Goal: Task Accomplishment & Management: Use online tool/utility

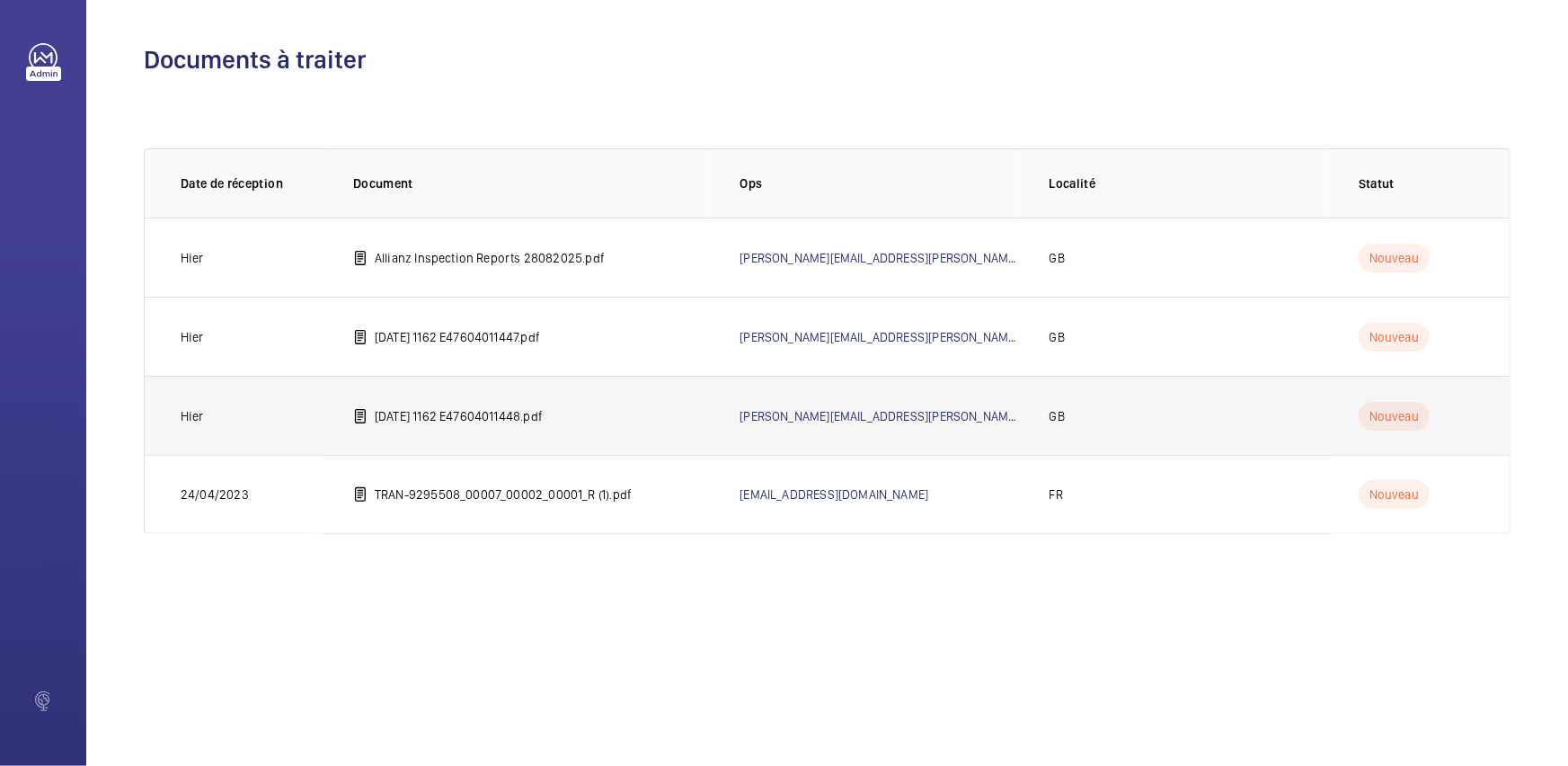
click at [519, 424] on p "[DATE] 1162 E47604011448.pdf" at bounding box center [459, 416] width 168 height 18
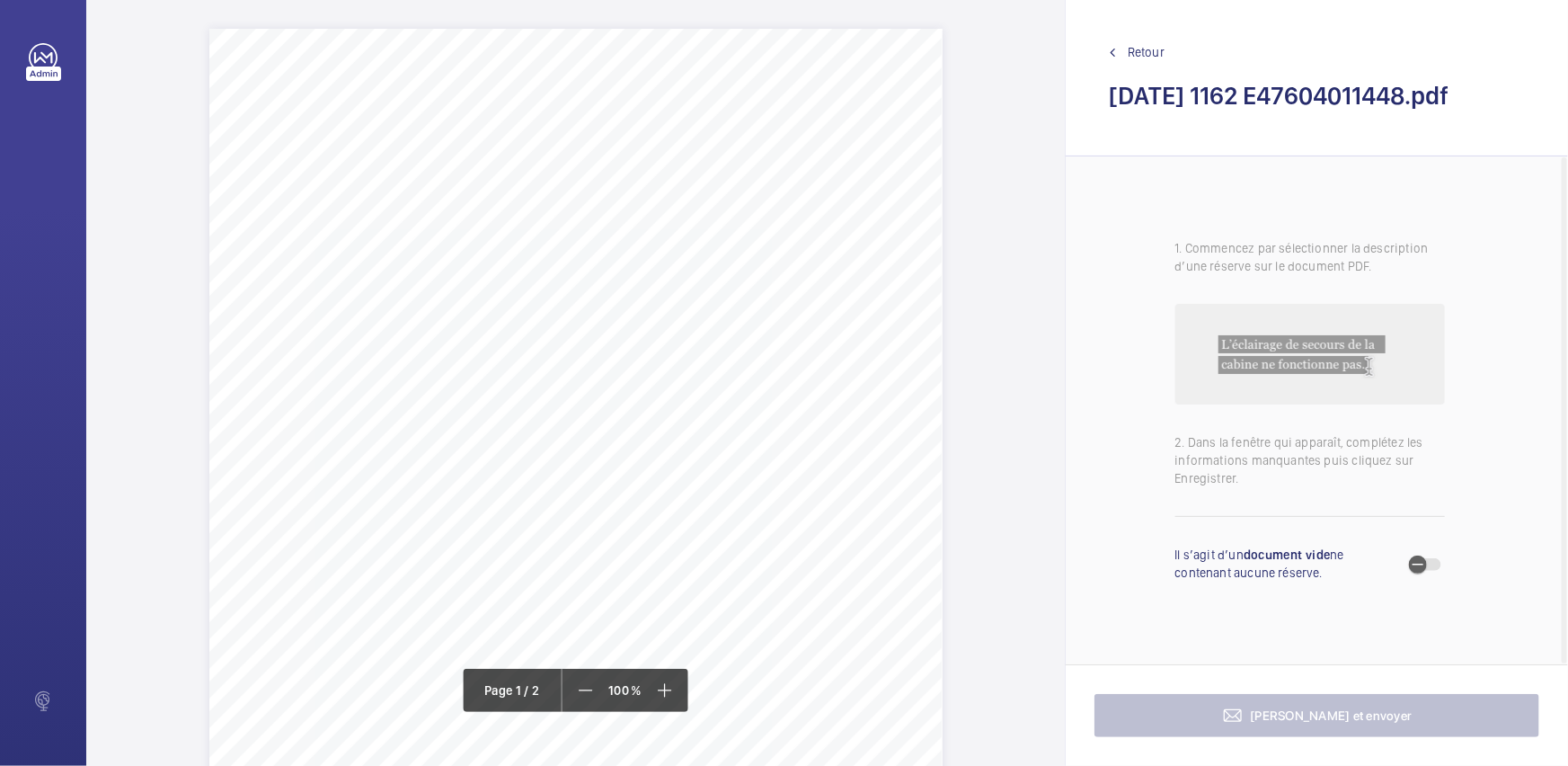
drag, startPoint x: 601, startPoint y: 546, endPoint x: 775, endPoint y: 551, distance: 174.1
click at [744, 550] on div "Page 1" at bounding box center [575, 503] width 733 height 949
click at [761, 551] on div "Page 1" at bounding box center [575, 503] width 733 height 949
click at [1441, 566] on div at bounding box center [1426, 564] width 36 height 13
click at [1414, 569] on icon "button" at bounding box center [1418, 564] width 17 height 17
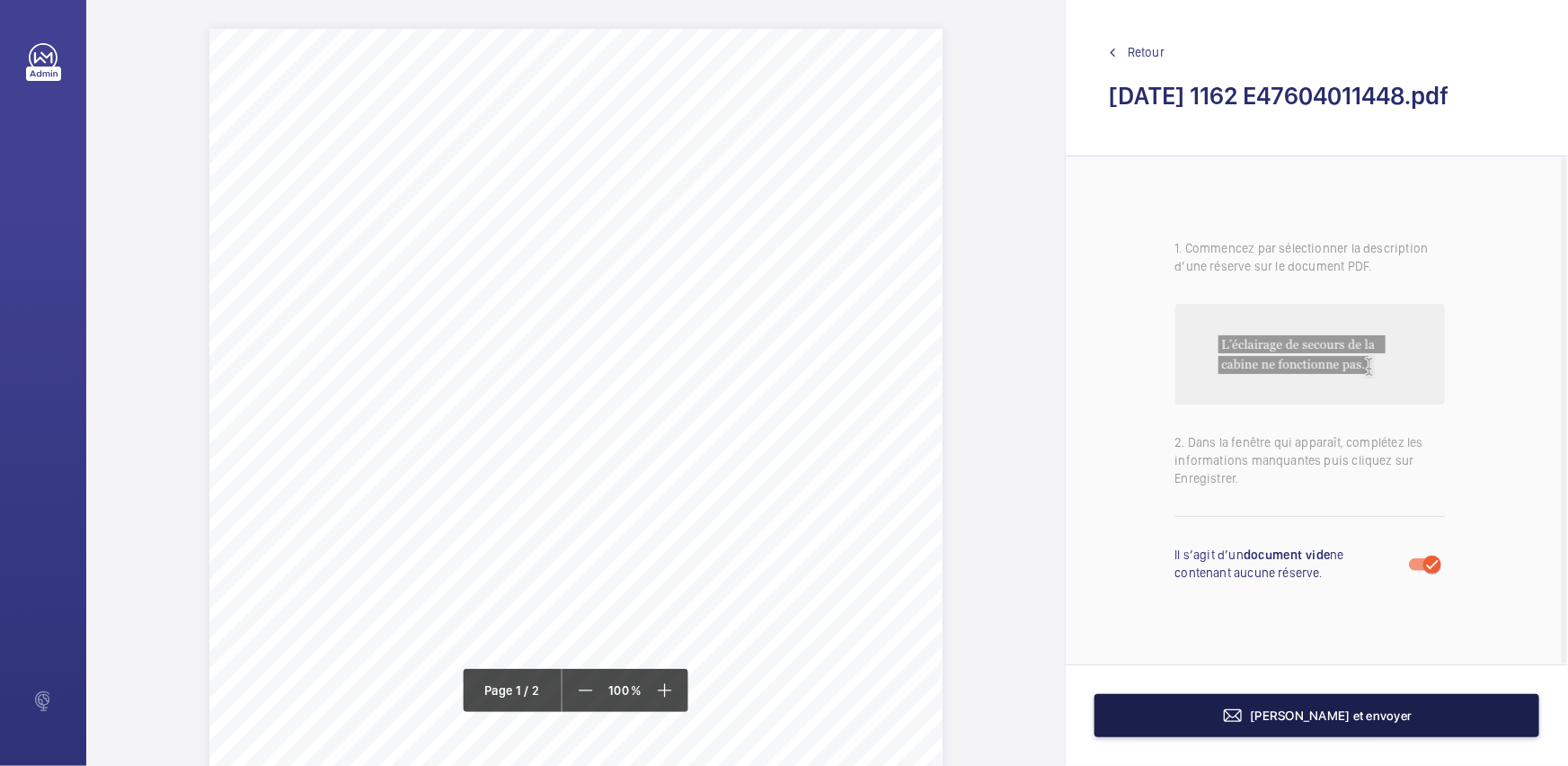
click at [1284, 709] on span "[PERSON_NAME] et envoyer" at bounding box center [1332, 715] width 162 height 15
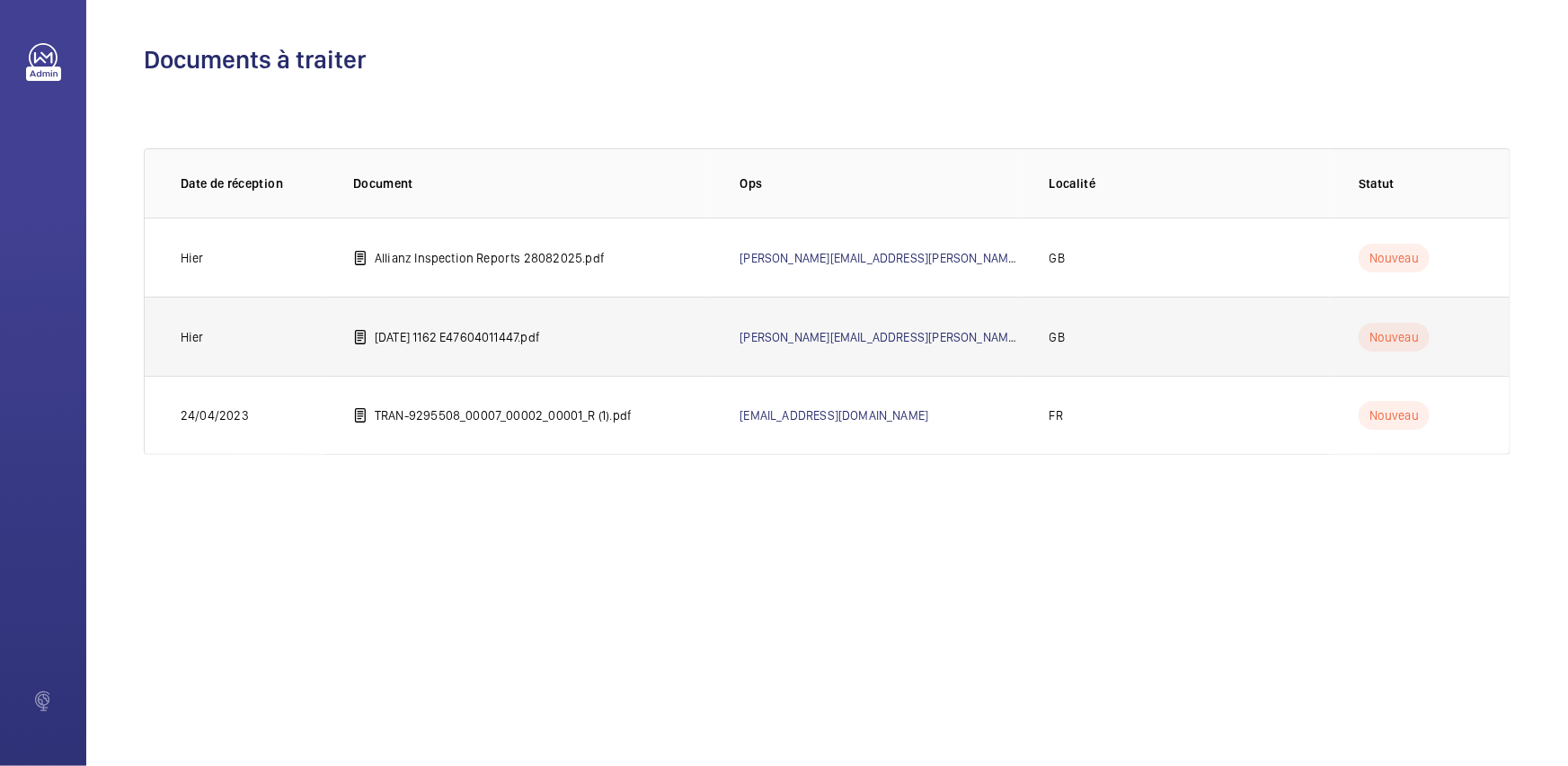
click at [436, 343] on p "[DATE] 1162 E47604011447.pdf" at bounding box center [458, 337] width 166 height 18
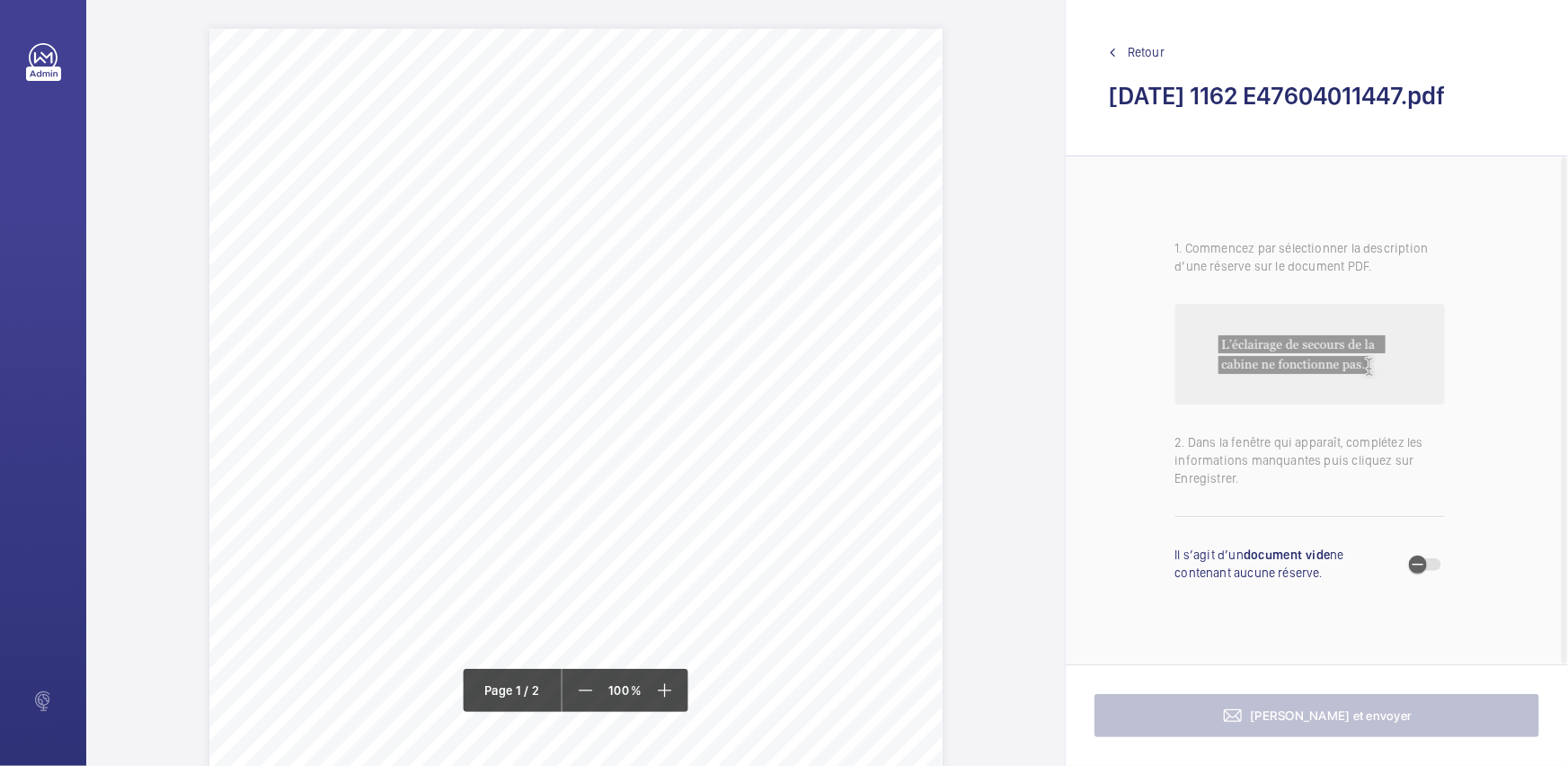
drag, startPoint x: 463, startPoint y: 221, endPoint x: 553, endPoint y: 217, distance: 90.1
click at [553, 217] on div "Page 1" at bounding box center [575, 503] width 733 height 949
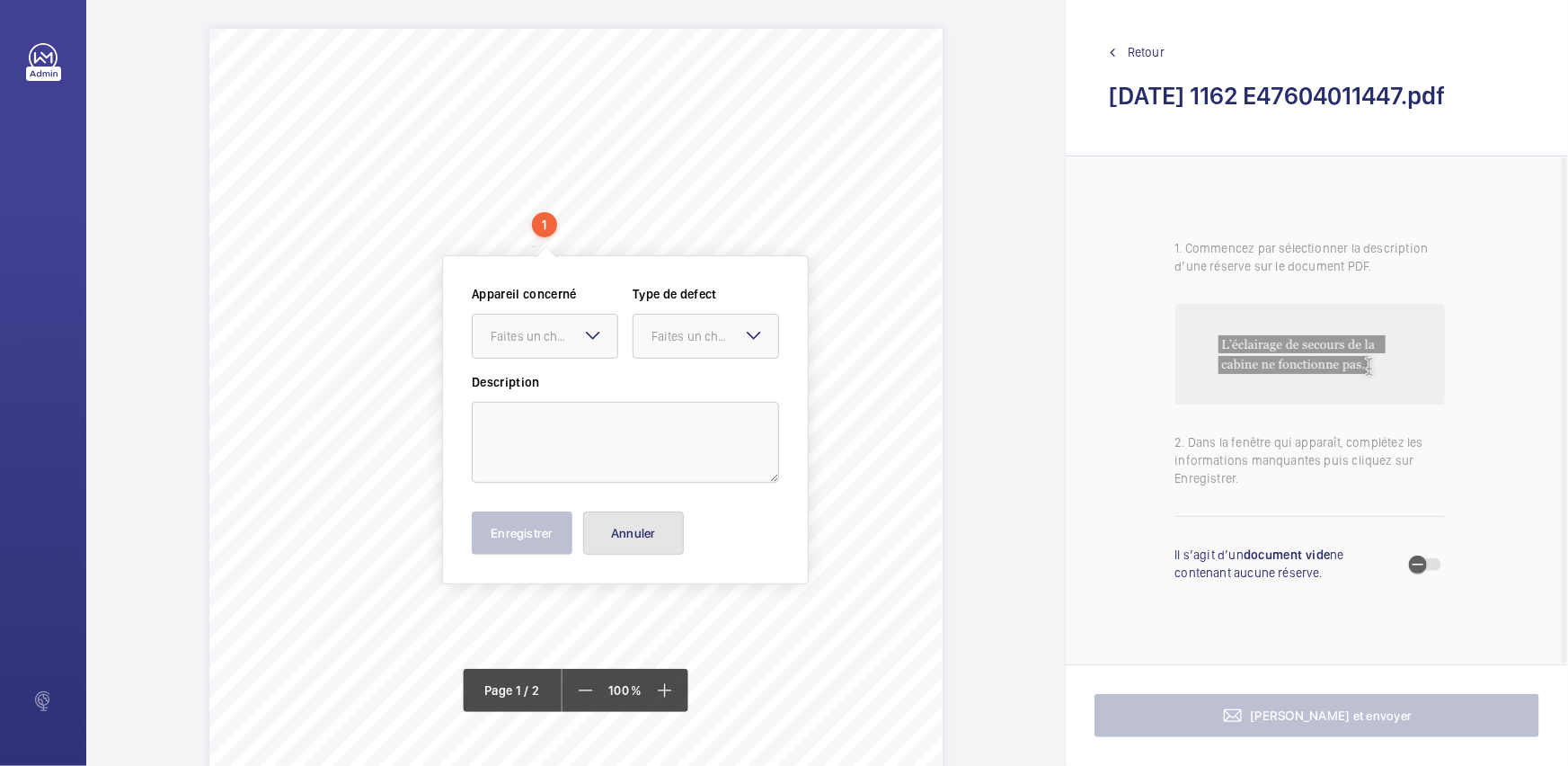
click at [621, 539] on button "Annuler" at bounding box center [633, 532] width 100 height 43
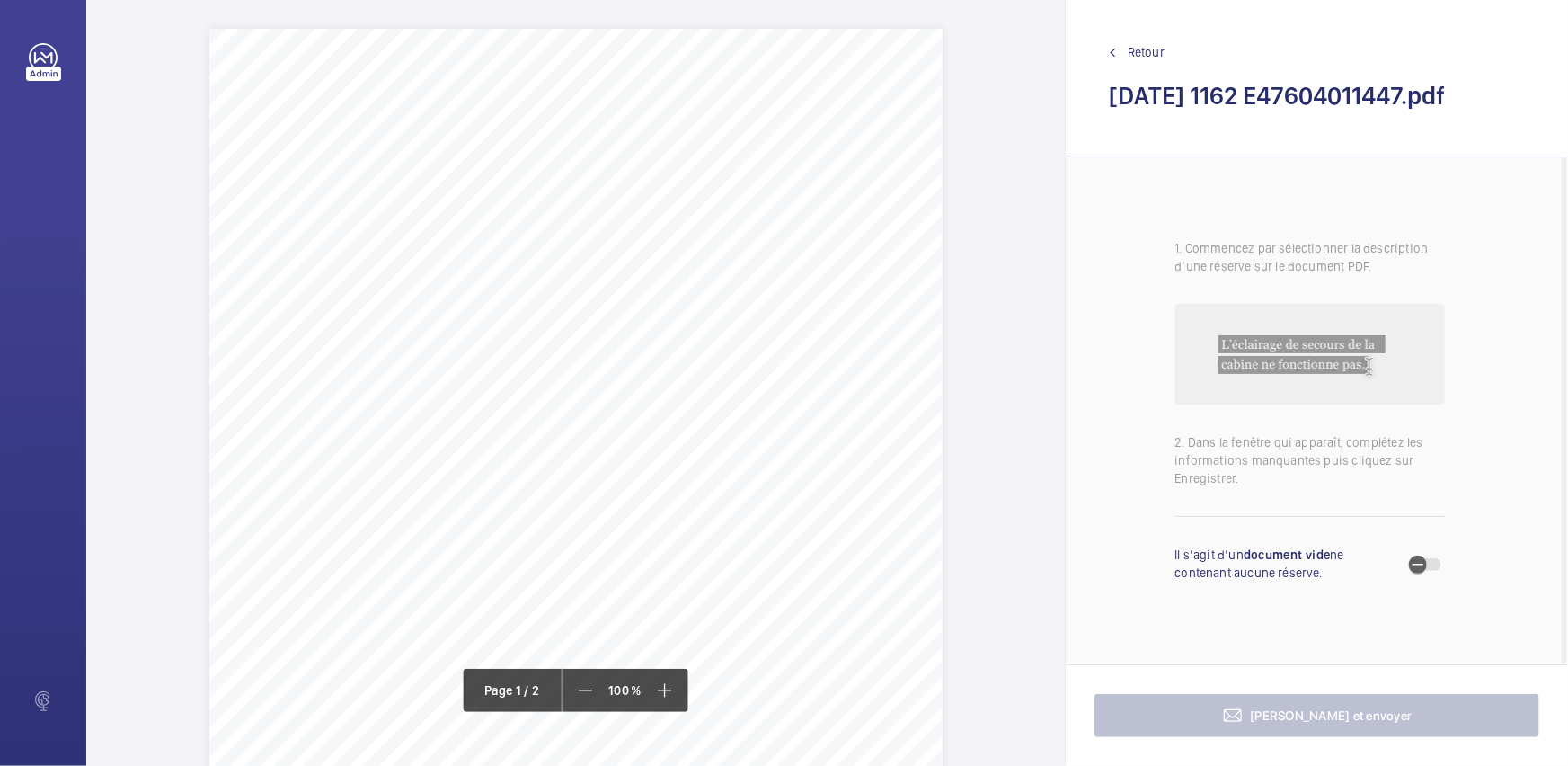
drag, startPoint x: 731, startPoint y: 505, endPoint x: 884, endPoint y: 497, distance: 153.2
click at [870, 501] on div "Page 1" at bounding box center [575, 503] width 733 height 949
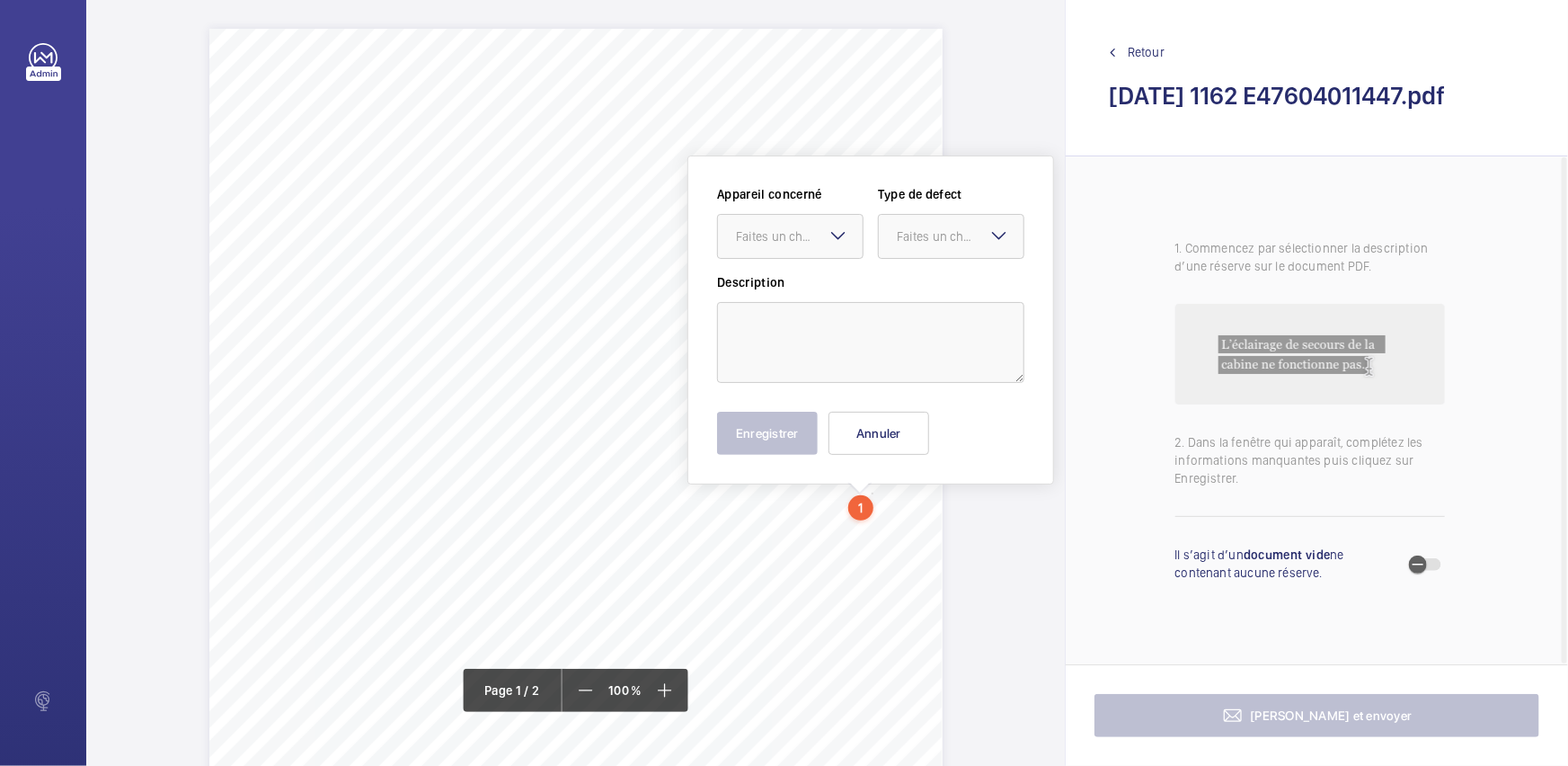
scroll to position [45, 0]
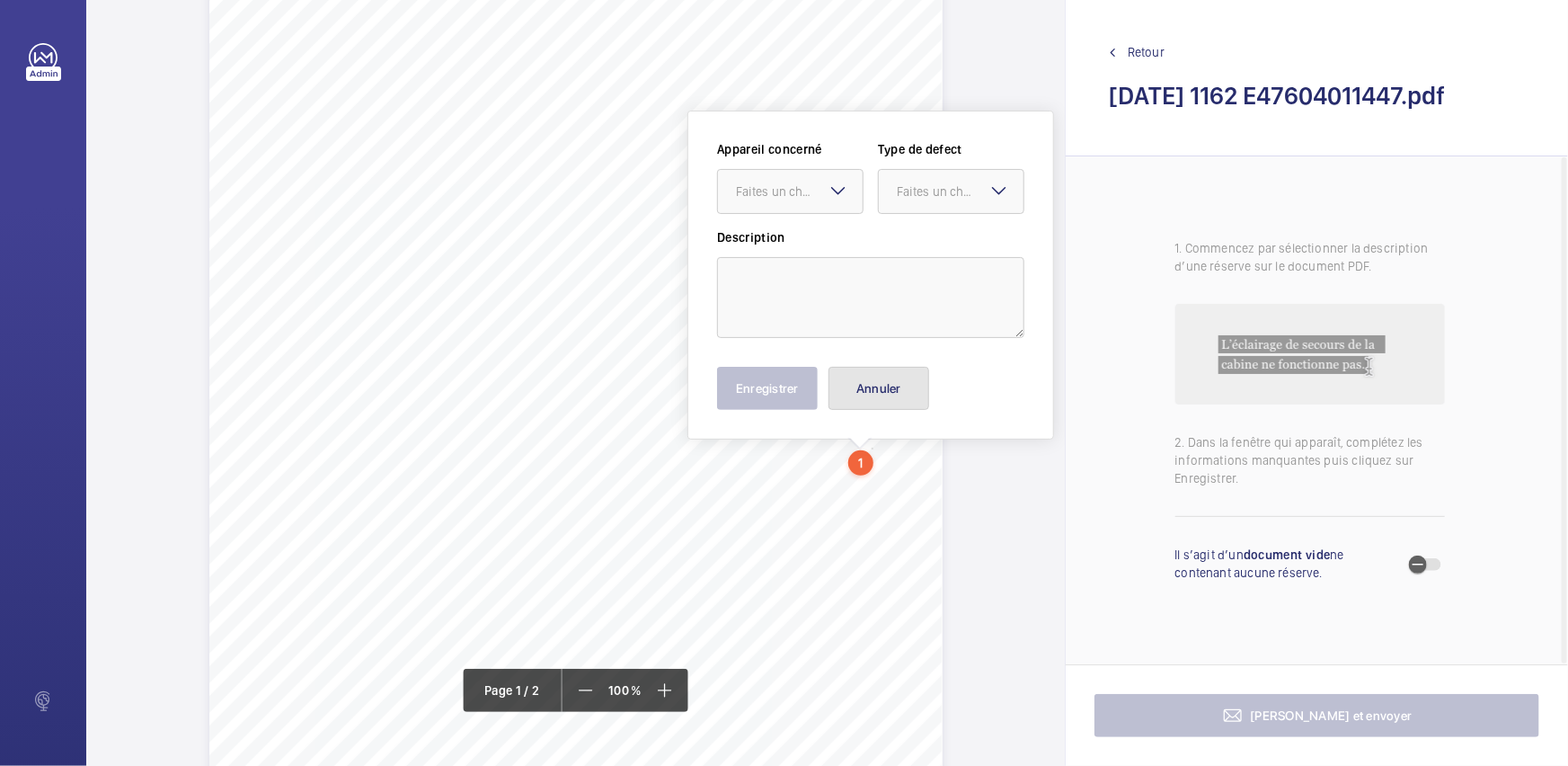
click at [894, 378] on button "Annuler" at bounding box center [878, 388] width 100 height 43
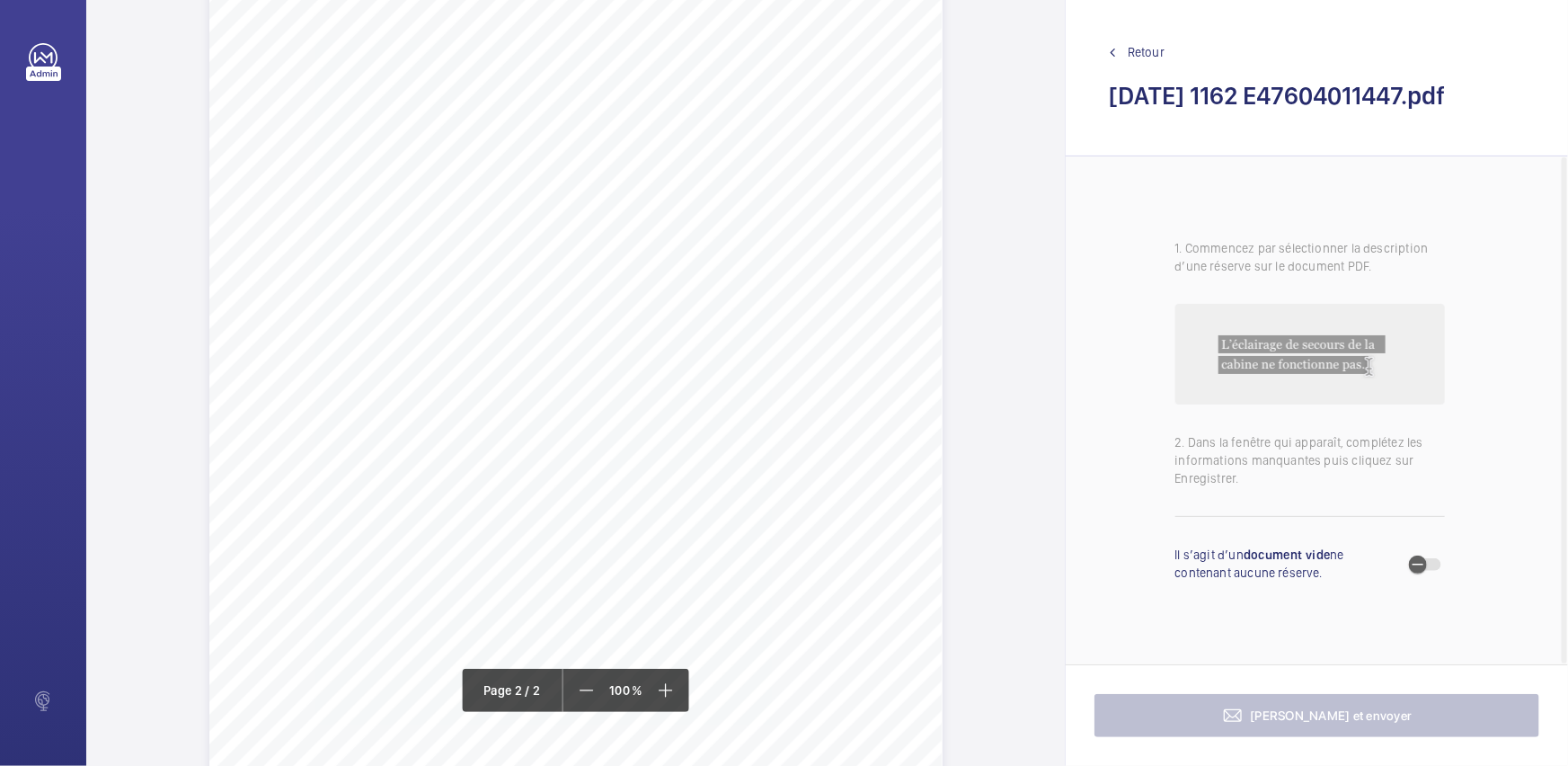
scroll to position [1189, 0]
click at [1423, 560] on icon "button" at bounding box center [1418, 564] width 17 height 17
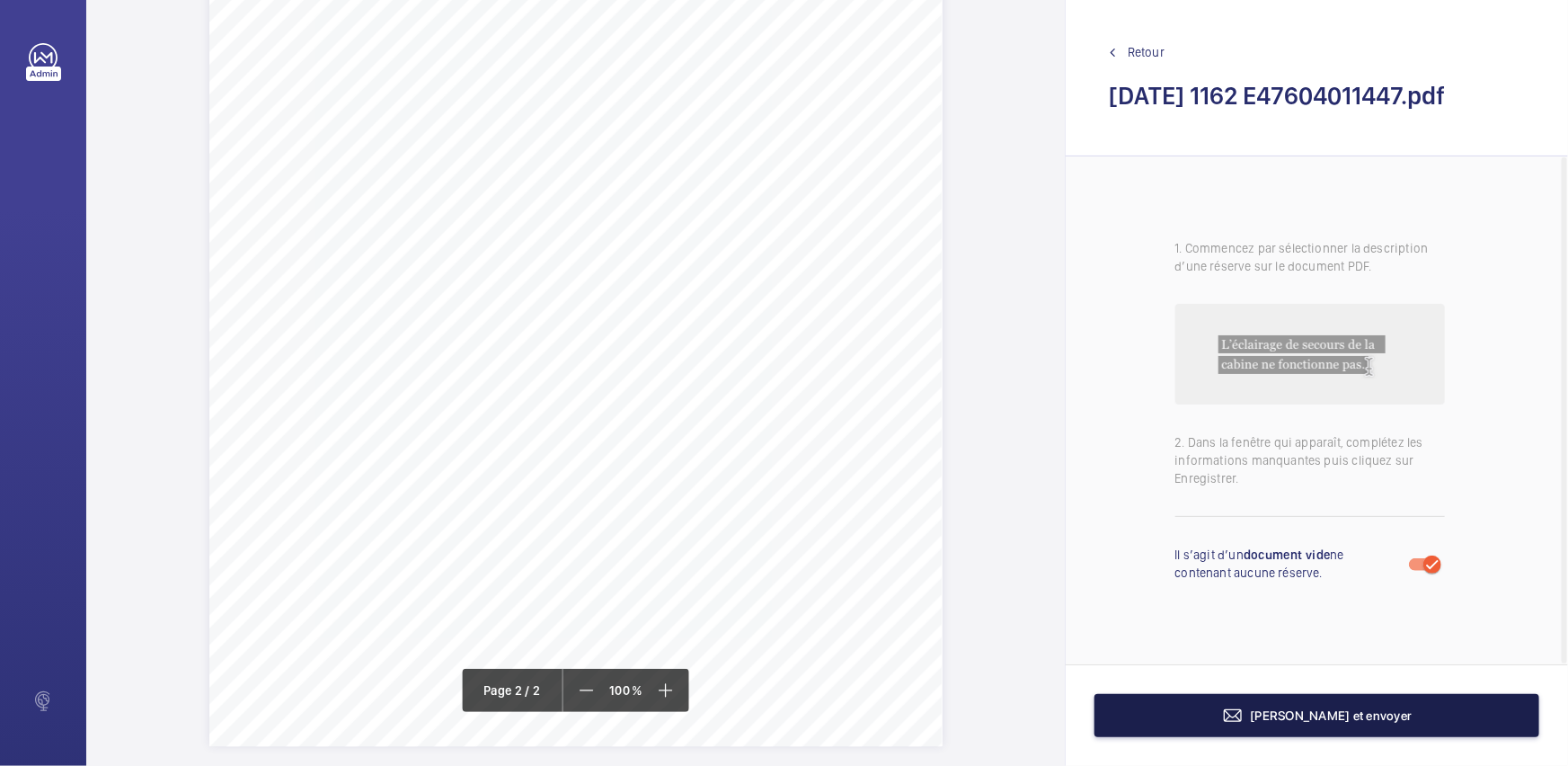
click at [1278, 720] on span "[PERSON_NAME] et envoyer" at bounding box center [1332, 715] width 162 height 15
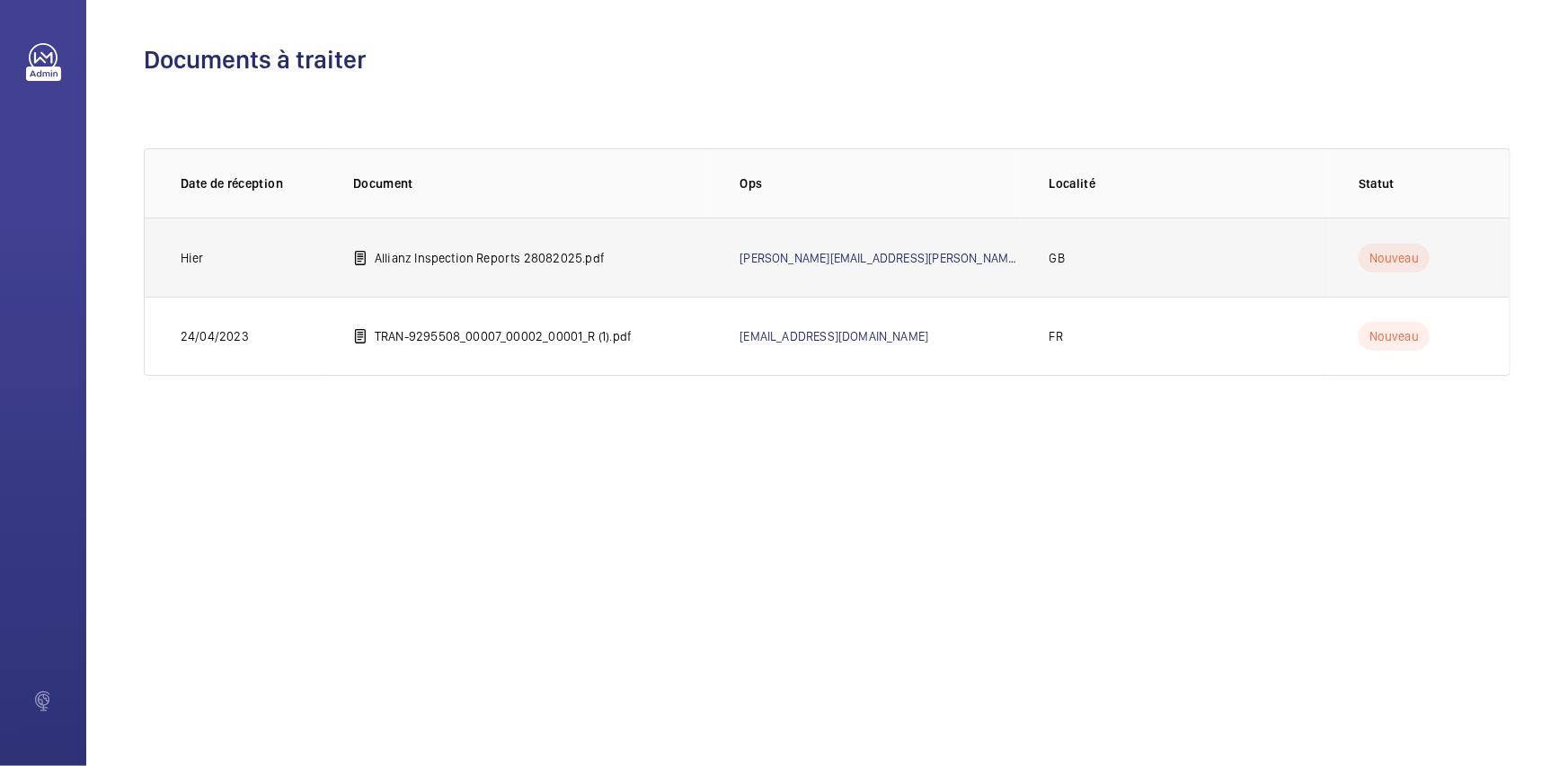
click at [442, 265] on p "Allianz Inspection Reports 28082025.pdf" at bounding box center [490, 258] width 230 height 18
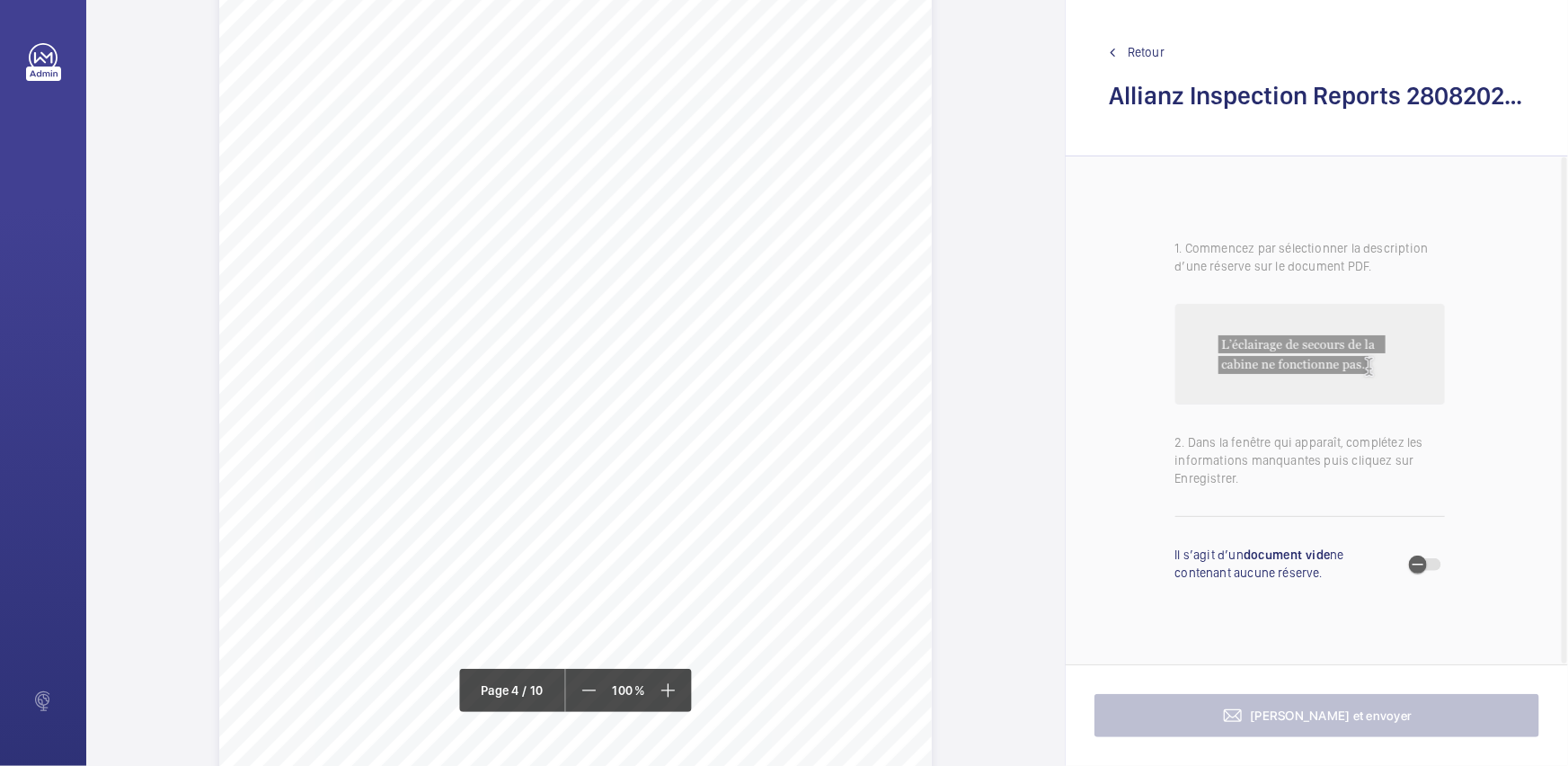
scroll to position [3104, 0]
drag, startPoint x: 573, startPoint y: 261, endPoint x: 598, endPoint y: 281, distance: 32.0
click at [598, 281] on div "Lift Report Lifting Operations & Lifting Equipment Regulation 1998 Provision & …" at bounding box center [575, 481] width 713 height 1008
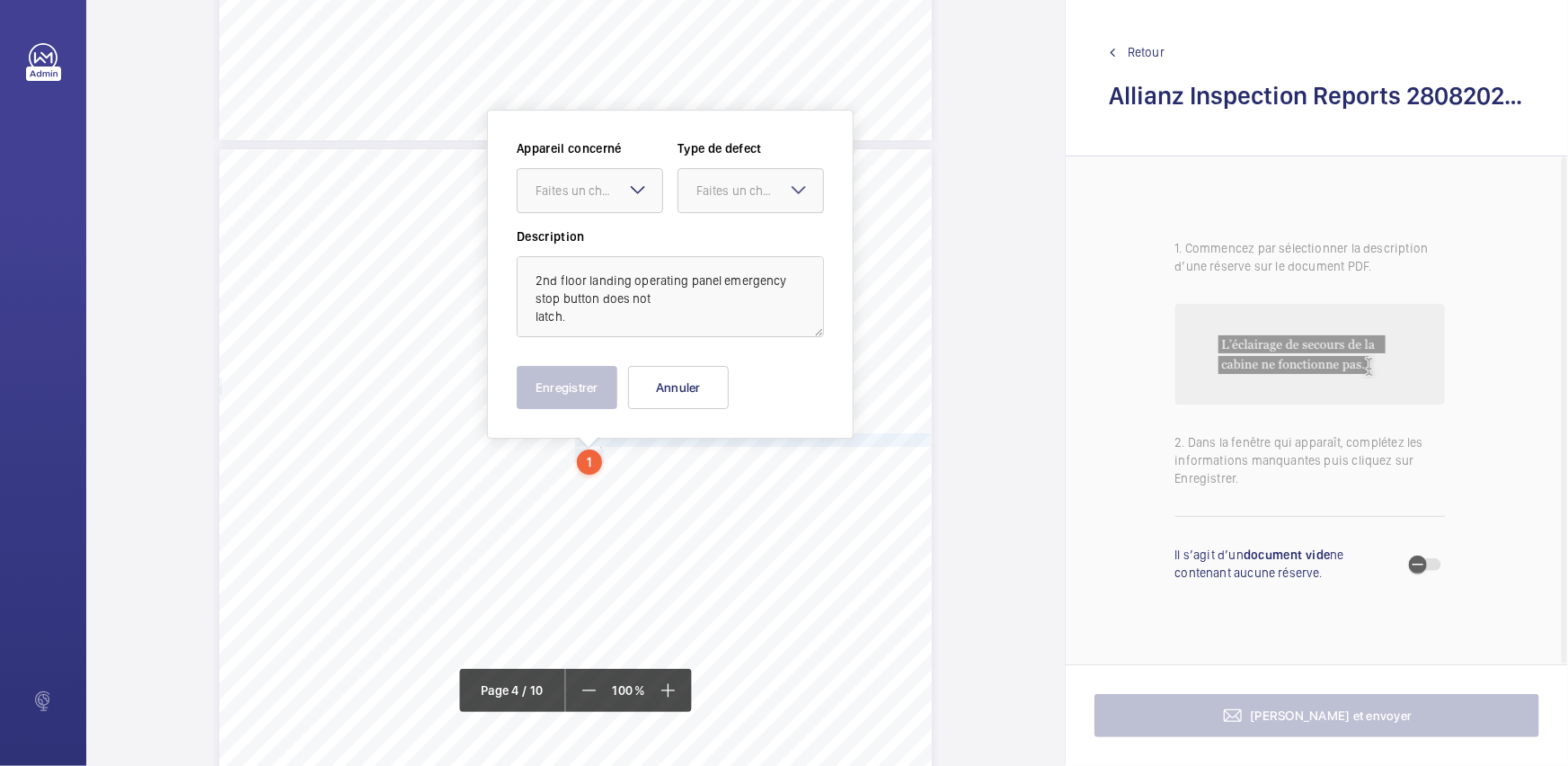
scroll to position [2931, 0]
click at [614, 212] on div "Faites un choix" at bounding box center [589, 191] width 146 height 45
drag, startPoint x: 599, startPoint y: 251, endPoint x: 679, endPoint y: 230, distance: 82.7
click at [600, 251] on span "E35612024898" at bounding box center [590, 247] width 109 height 18
click at [744, 195] on div "Faites un choix" at bounding box center [760, 192] width 127 height 18
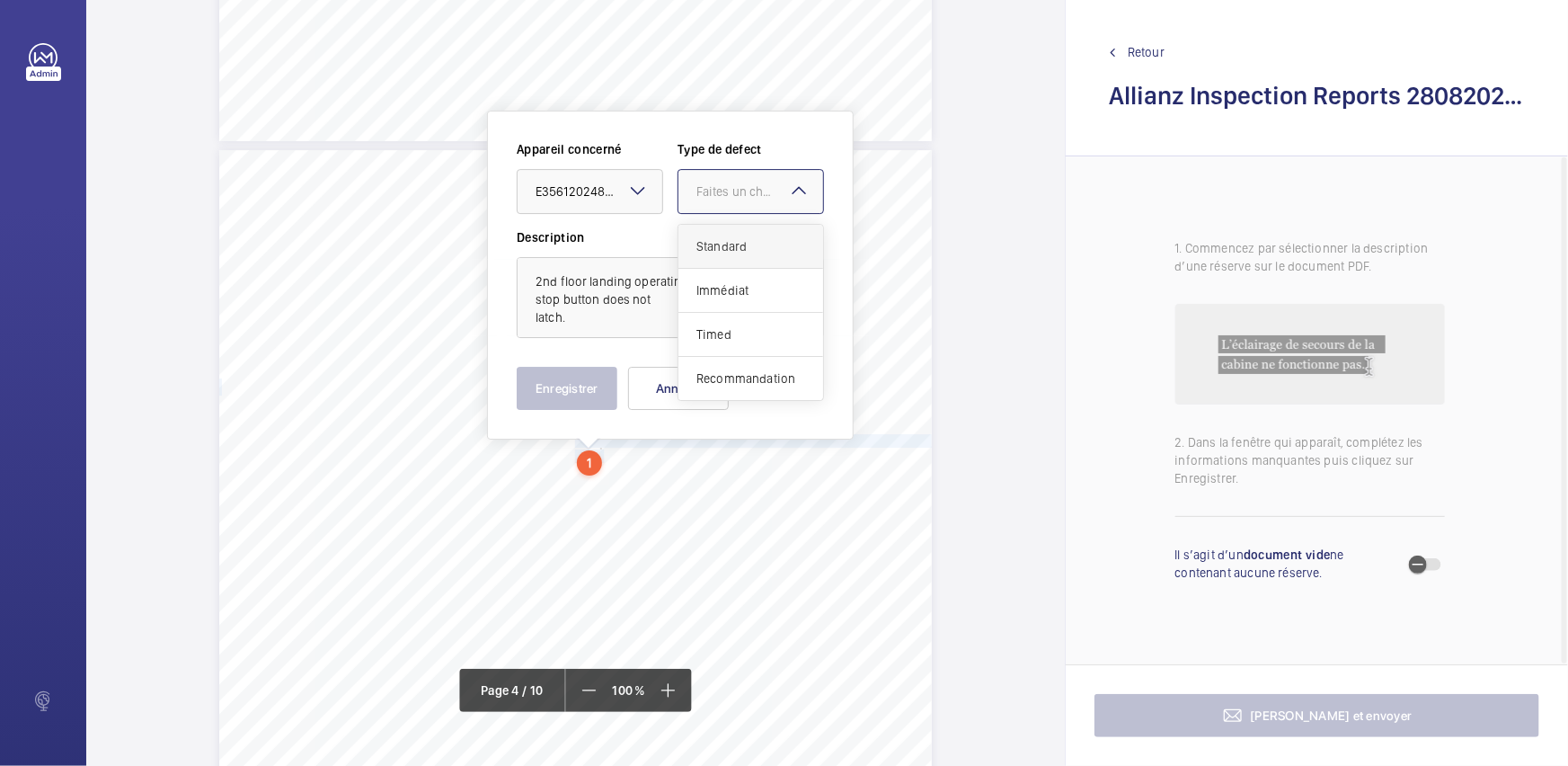
click at [738, 248] on span "Standard" at bounding box center [750, 247] width 109 height 18
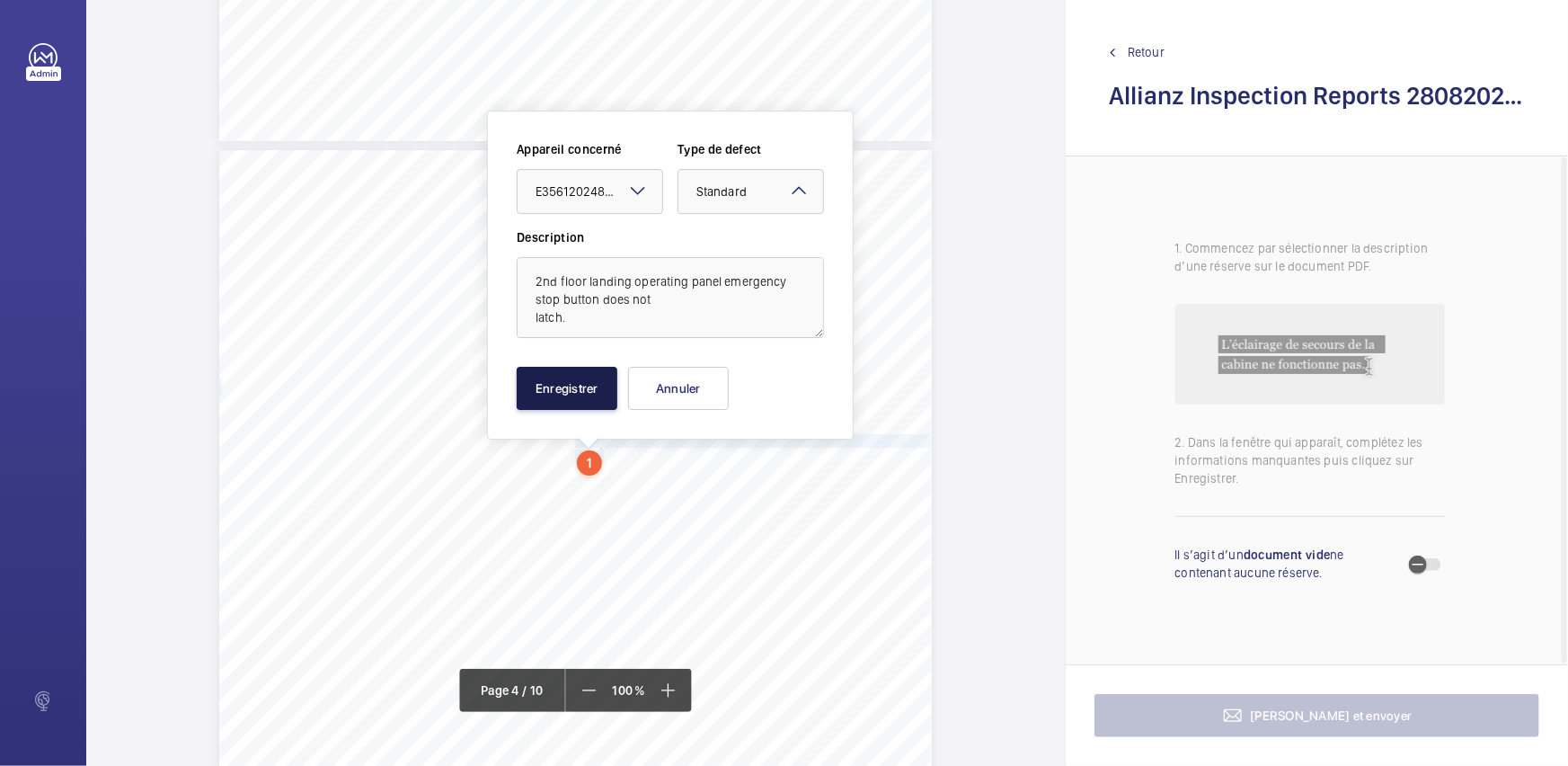
click at [563, 389] on button "Enregistrer" at bounding box center [566, 388] width 100 height 43
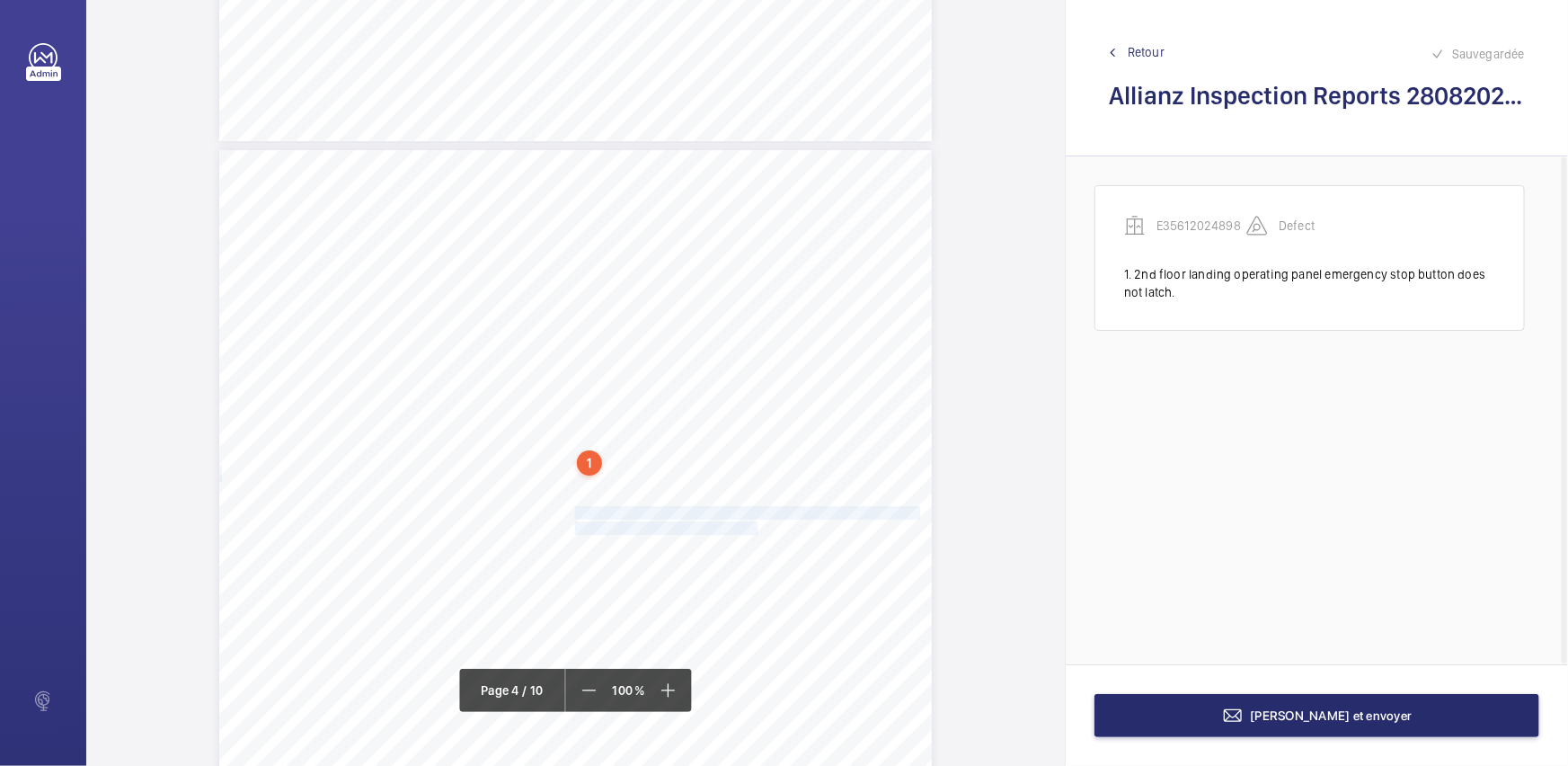
drag, startPoint x: 575, startPoint y: 508, endPoint x: 740, endPoint y: 523, distance: 165.7
click at [740, 523] on div "Lift Report Lifting Operations & Lifting Equipment Regulation 1998 Provision & …" at bounding box center [575, 654] width 713 height 1008
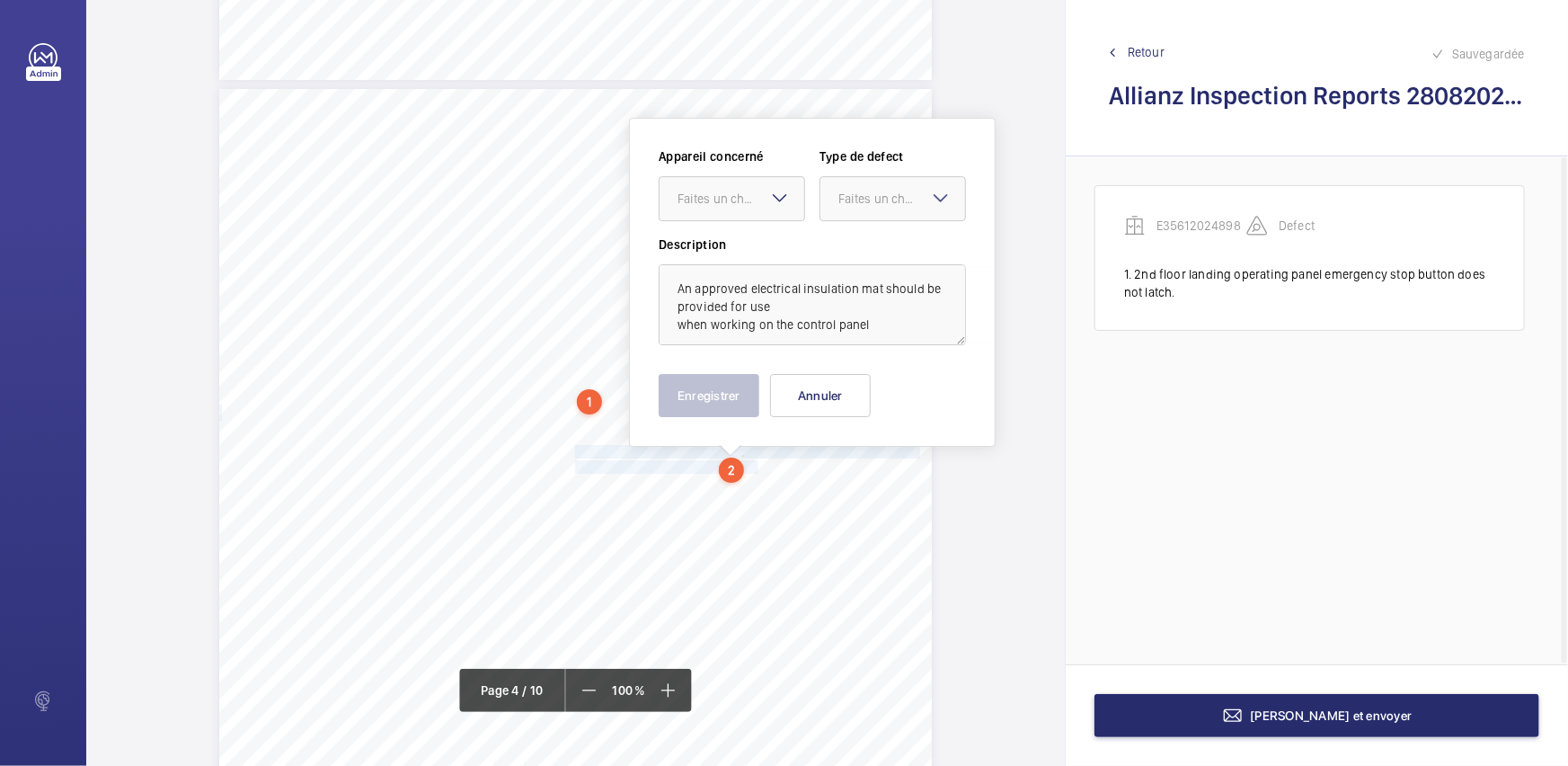
scroll to position [3000, 0]
drag, startPoint x: 767, startPoint y: 186, endPoint x: 764, endPoint y: 219, distance: 33.1
click at [766, 187] on div "Faites un choix" at bounding box center [741, 191] width 127 height 18
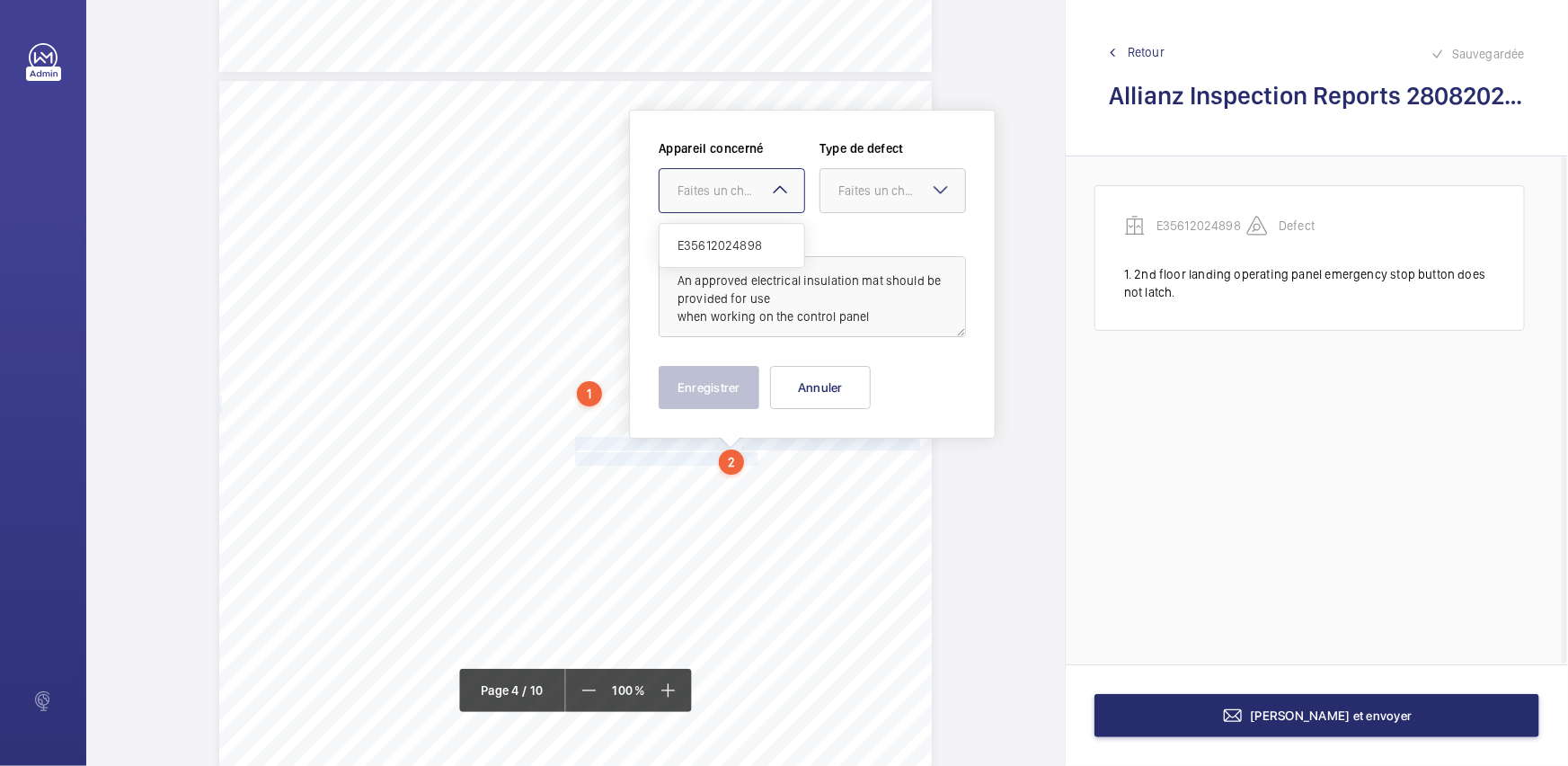
drag, startPoint x: 764, startPoint y: 219, endPoint x: 886, endPoint y: 228, distance: 122.3
click at [750, 240] on span "E35612024898" at bounding box center [732, 246] width 109 height 18
click at [916, 199] on div at bounding box center [892, 190] width 145 height 43
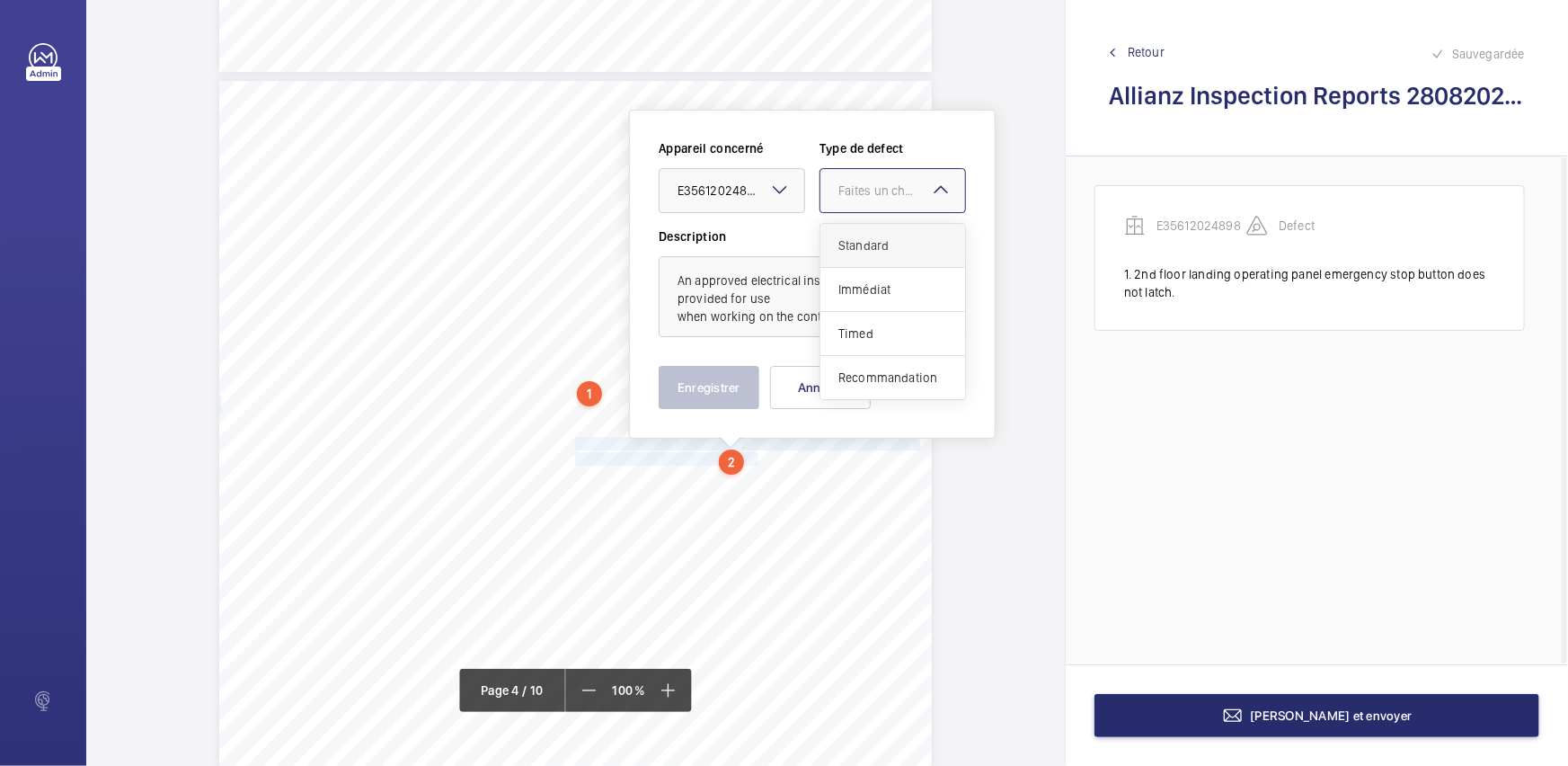
click at [900, 257] on div "Standard" at bounding box center [892, 246] width 145 height 44
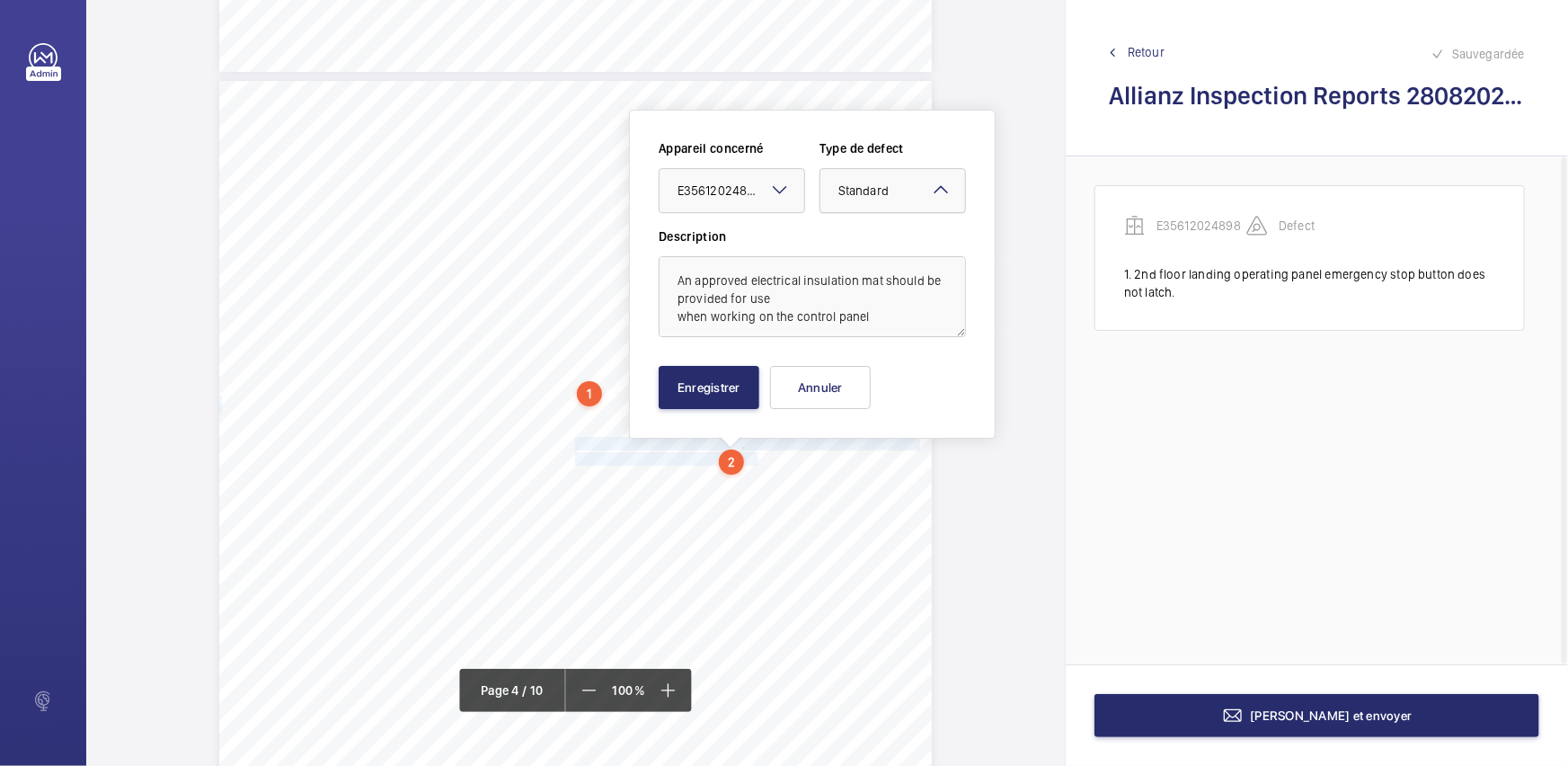
click at [906, 182] on div "× Standard" at bounding box center [886, 191] width 95 height 18
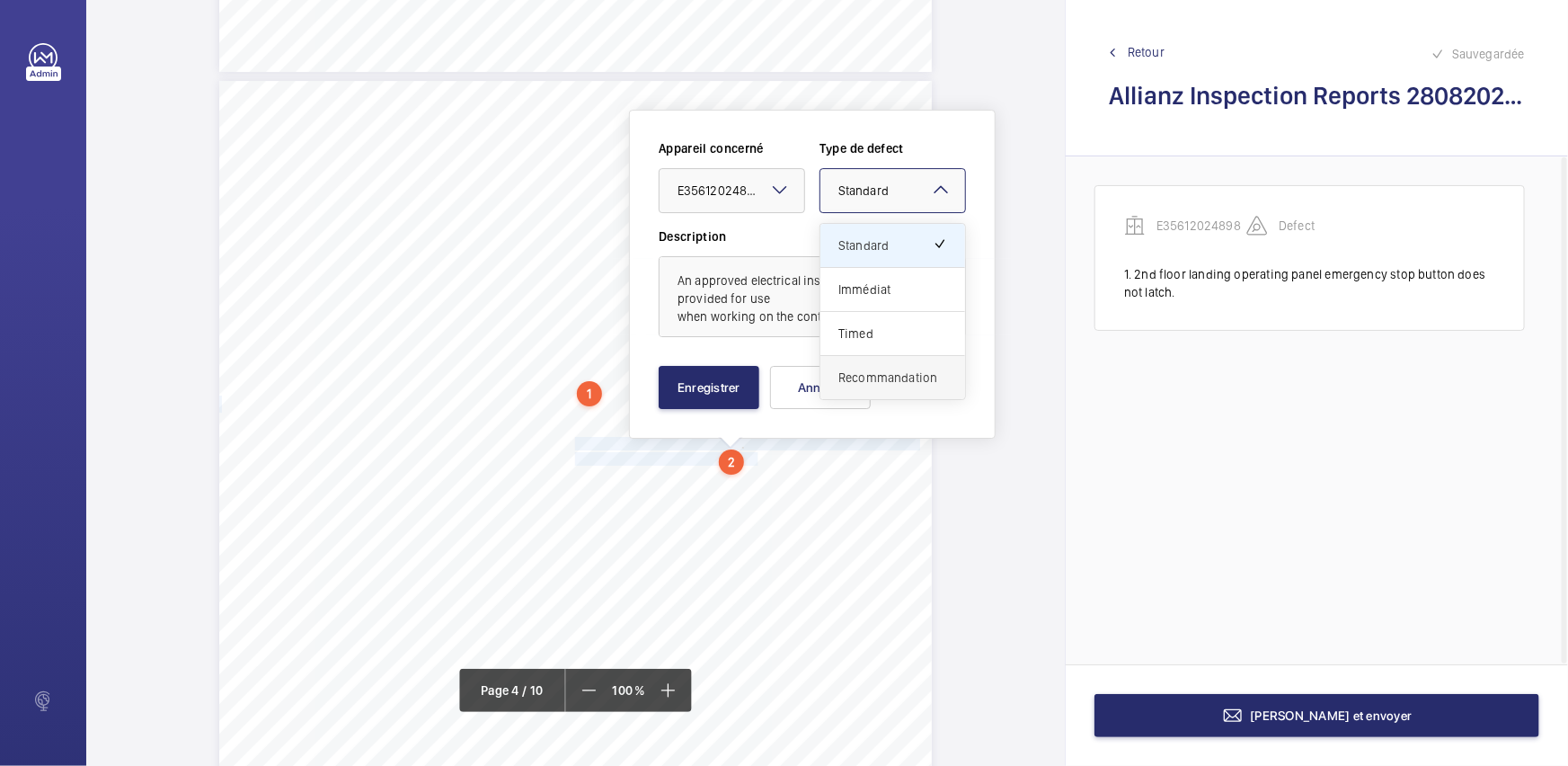
click at [908, 365] on div "Recommandation" at bounding box center [892, 377] width 145 height 43
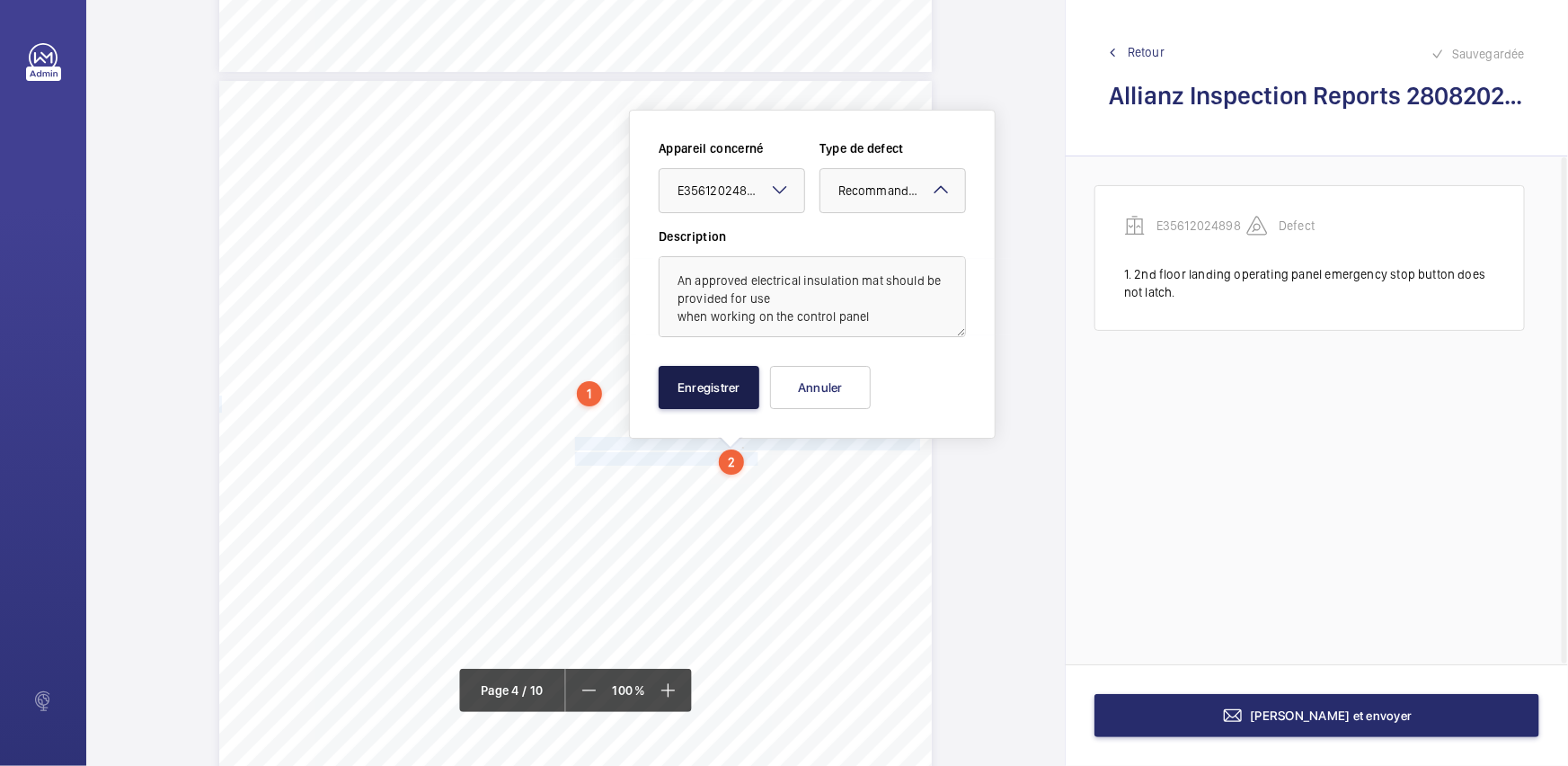
click at [708, 383] on button "Enregistrer" at bounding box center [708, 387] width 100 height 43
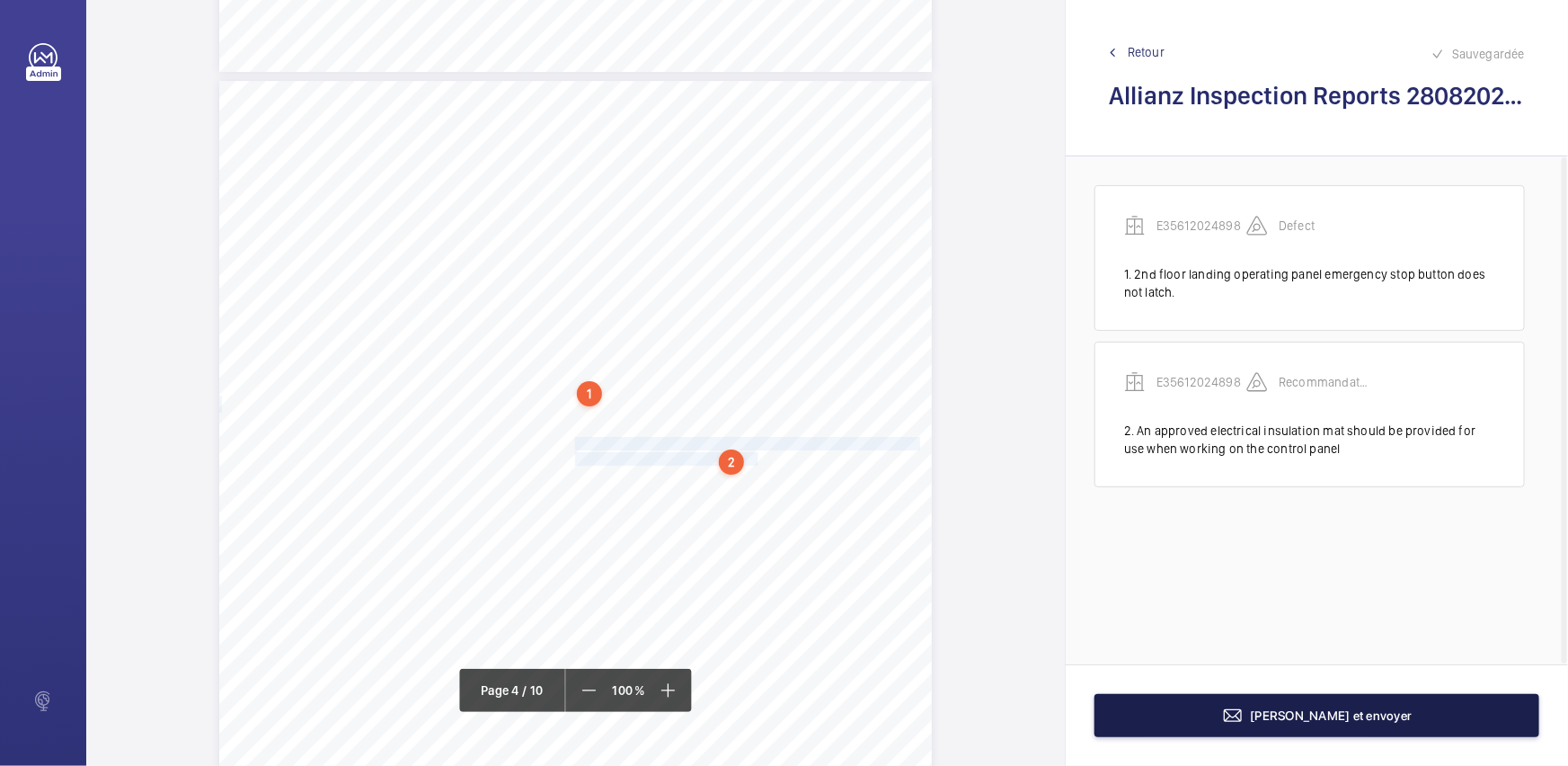
click at [1167, 734] on button "[PERSON_NAME] et envoyer" at bounding box center [1317, 714] width 445 height 43
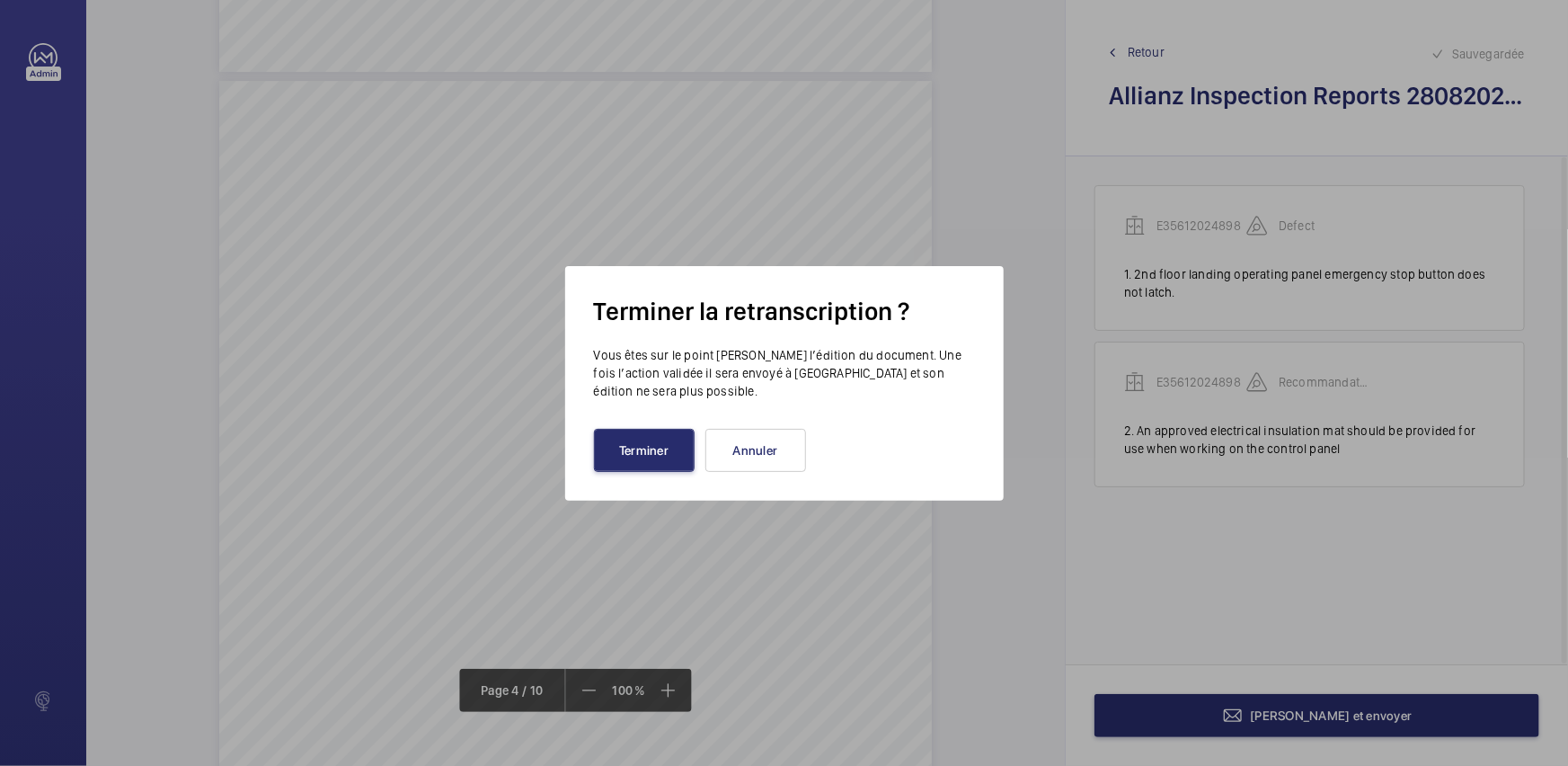
click at [889, 552] on div at bounding box center [784, 383] width 1568 height 766
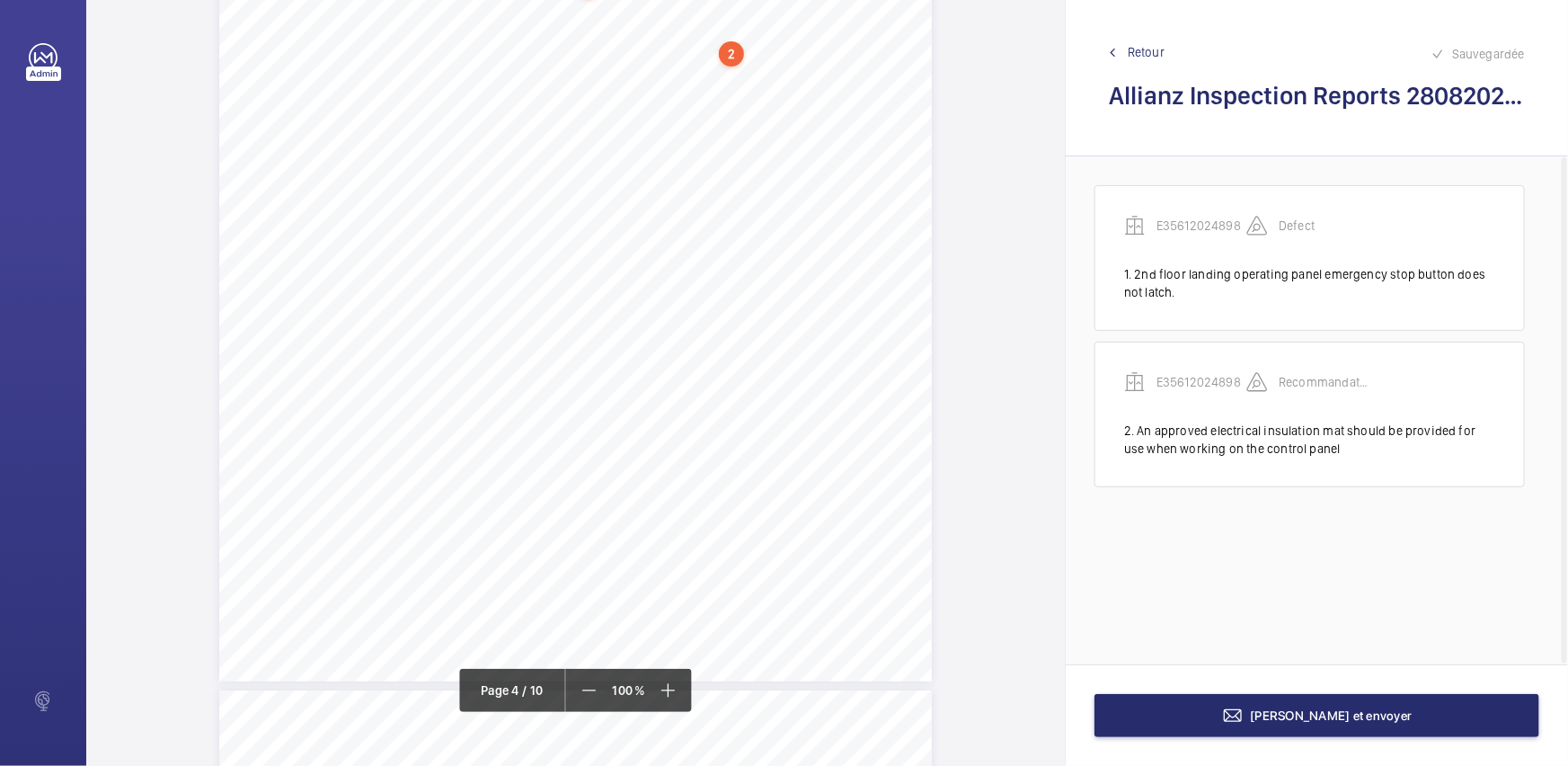
scroll to position [3898, 0]
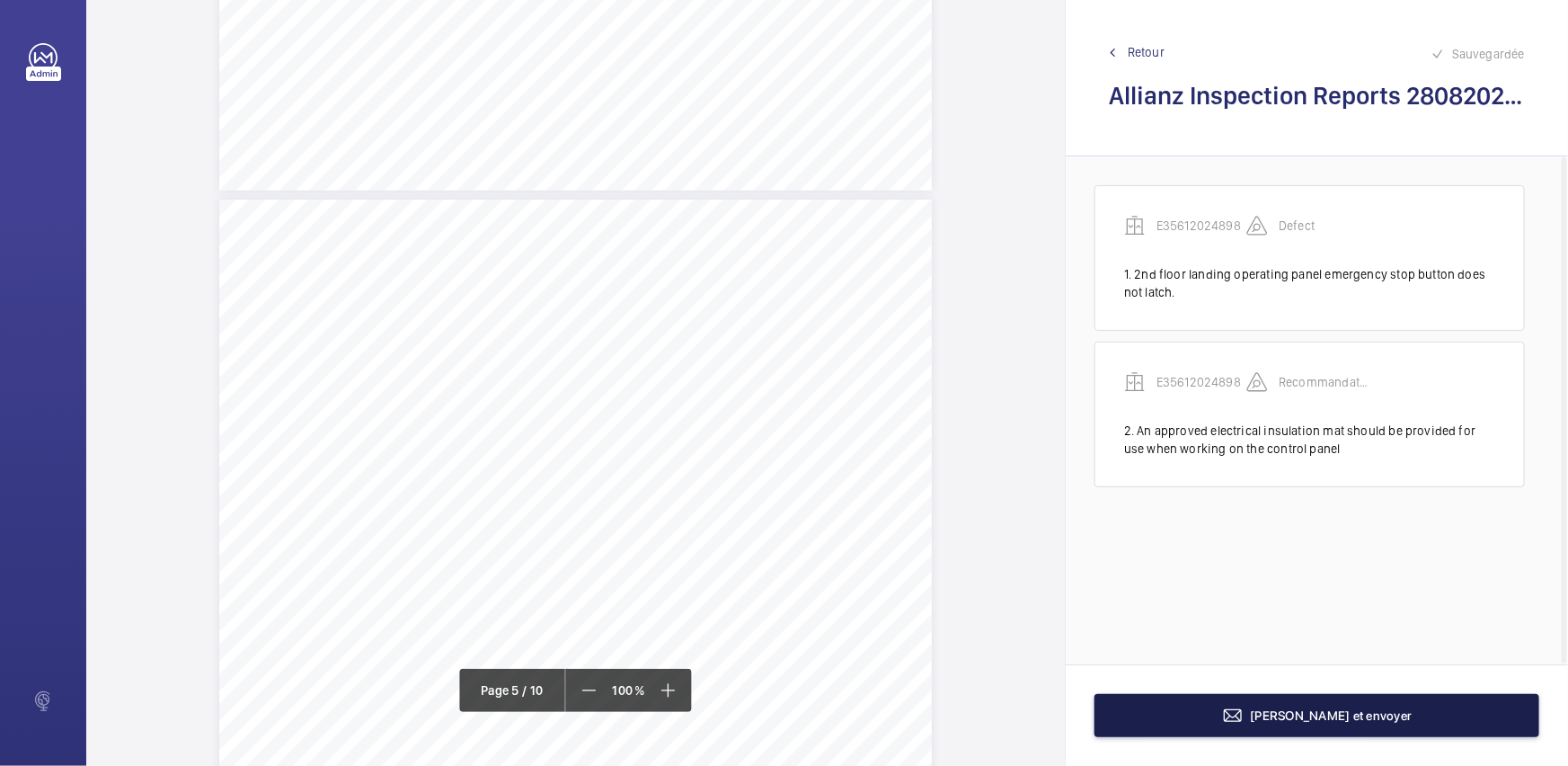
click at [1194, 713] on button "[PERSON_NAME] et envoyer" at bounding box center [1317, 714] width 445 height 43
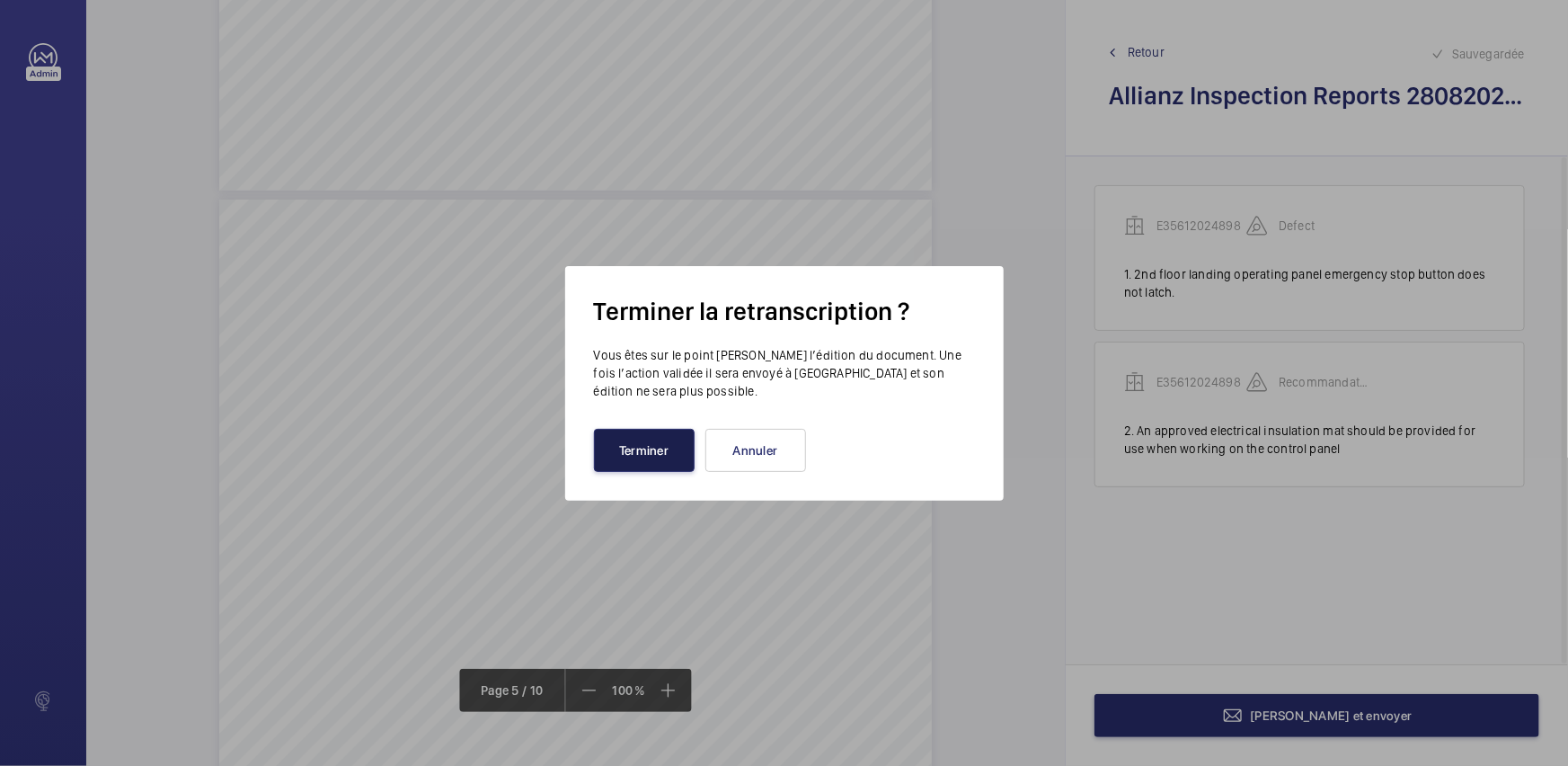
click at [656, 444] on button "Terminer" at bounding box center [644, 450] width 100 height 43
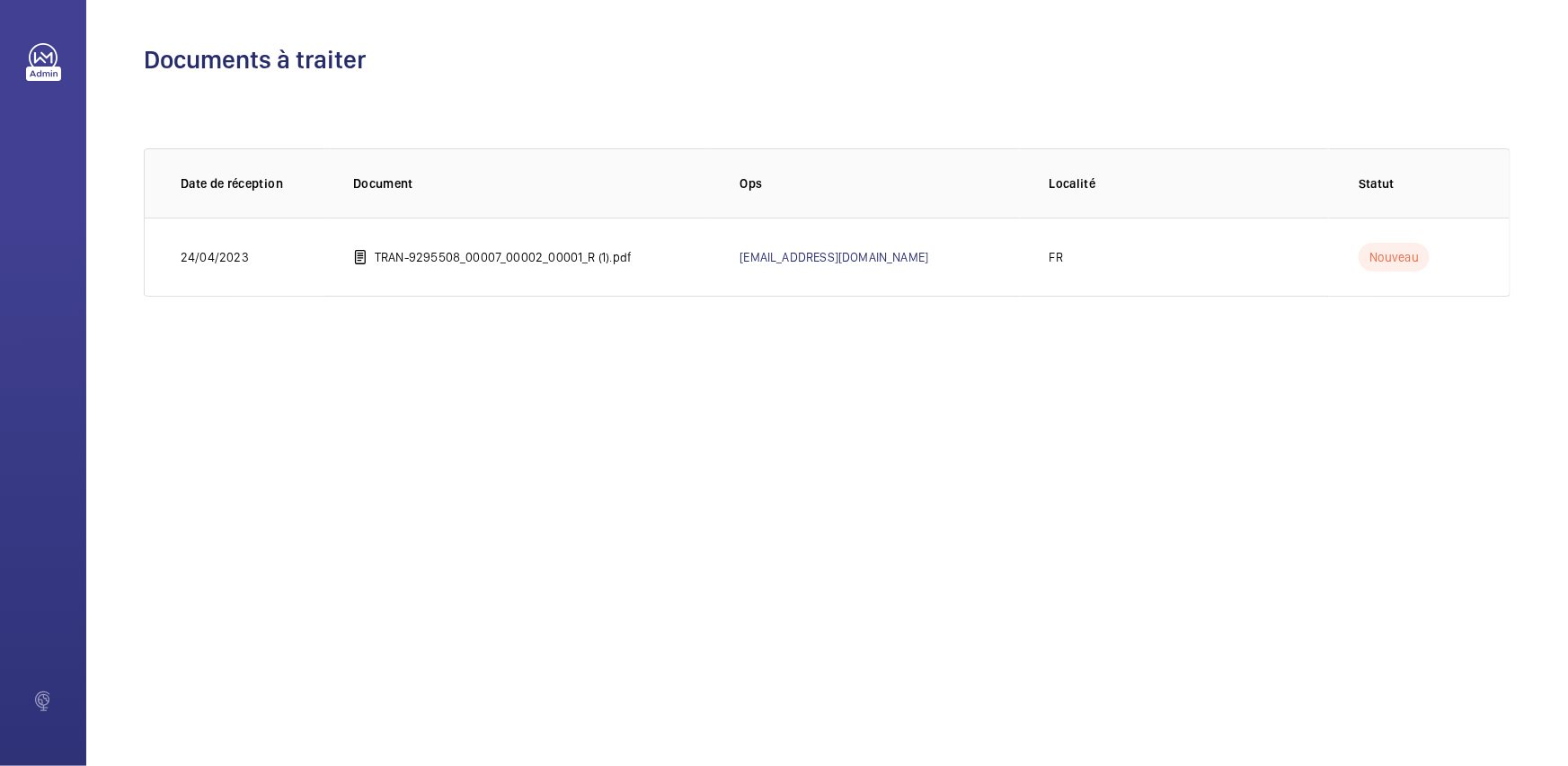
click at [660, 443] on div "Documents à traiter 0 of 0 Date de réception Document Ops Localité Statut [DATE…" at bounding box center [827, 383] width 1481 height 766
